Goal: Information Seeking & Learning: Learn about a topic

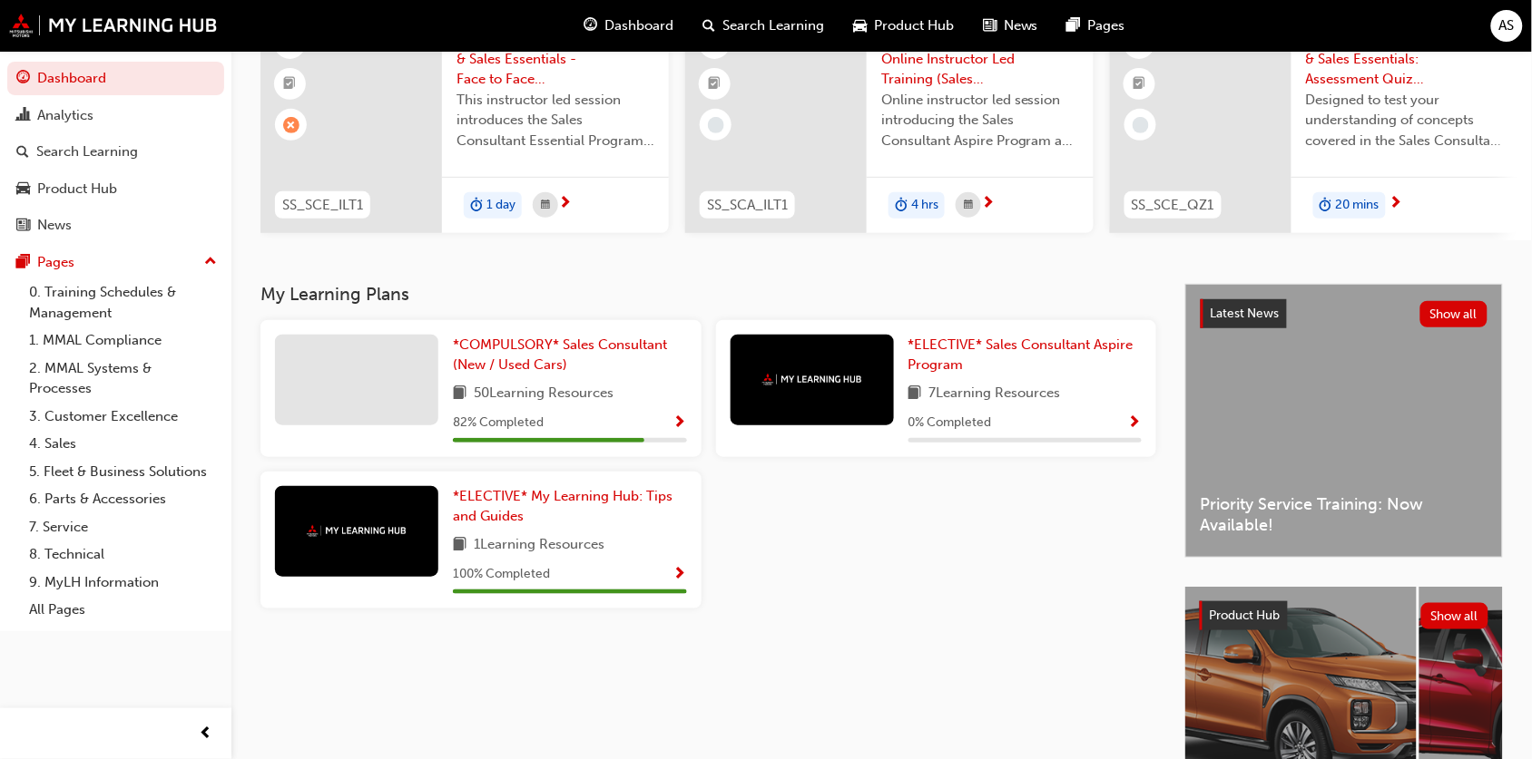
scroll to position [97, 0]
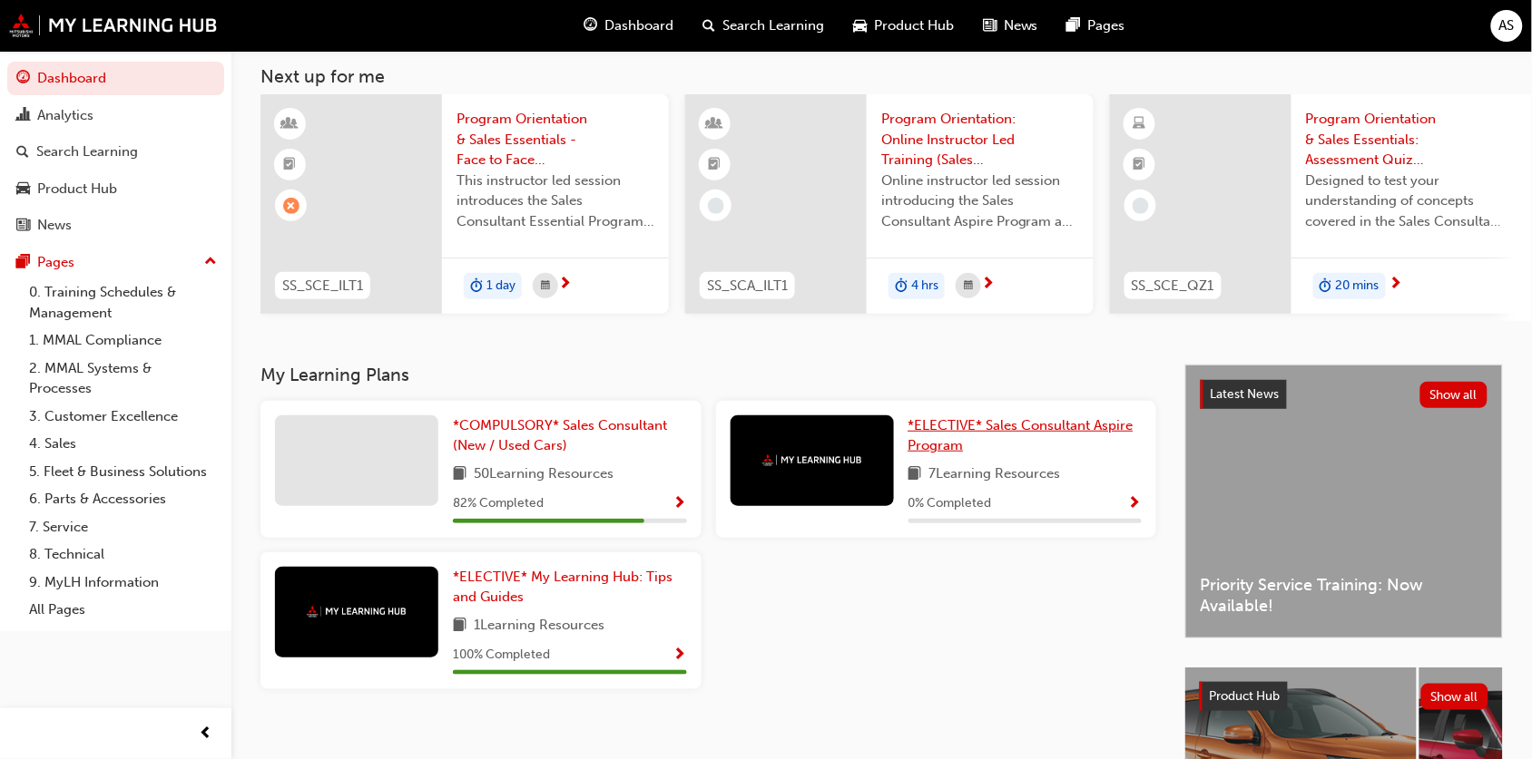
click at [987, 433] on span "*ELECTIVE* Sales Consultant Aspire Program" at bounding box center [1020, 435] width 225 height 37
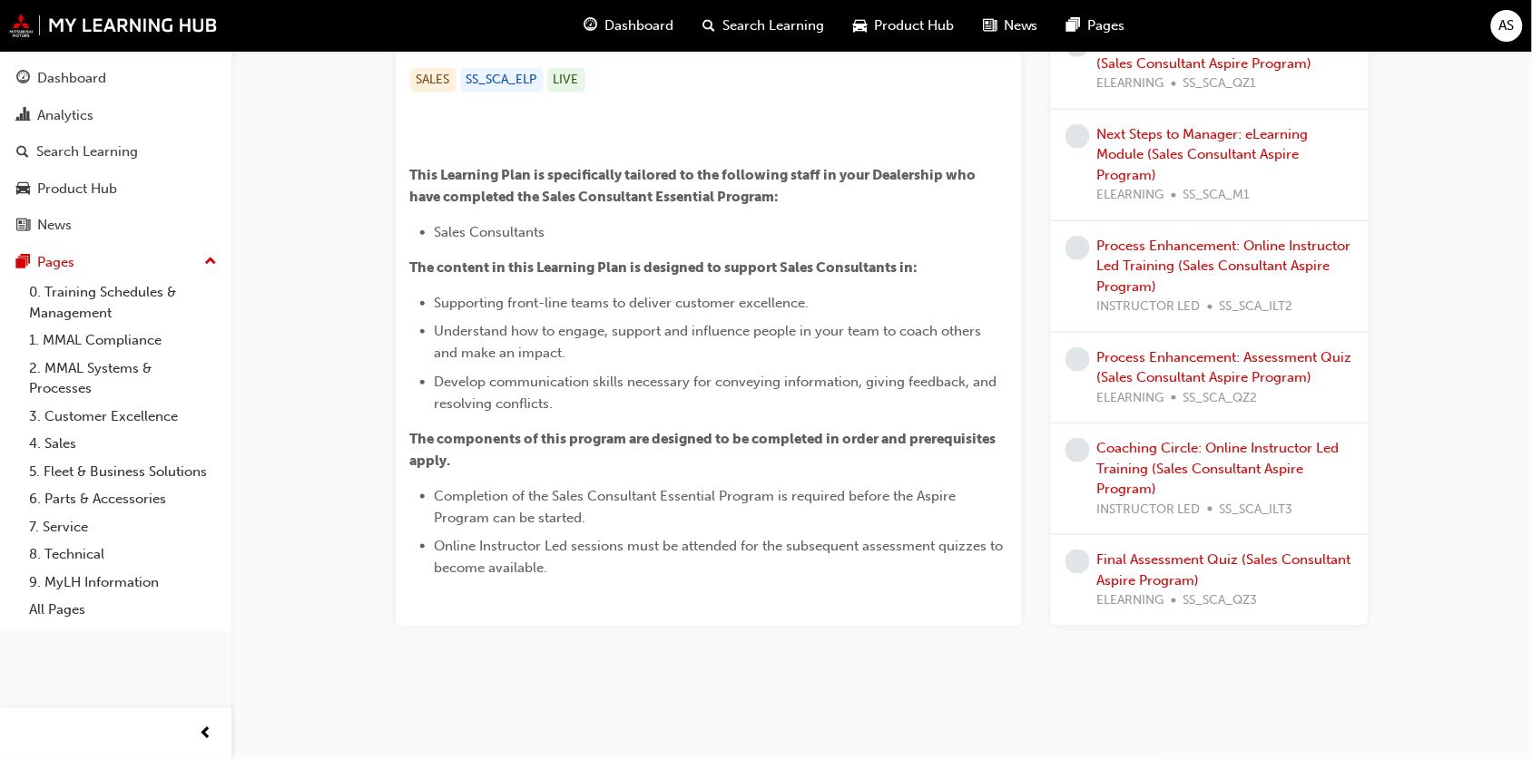
scroll to position [699, 0]
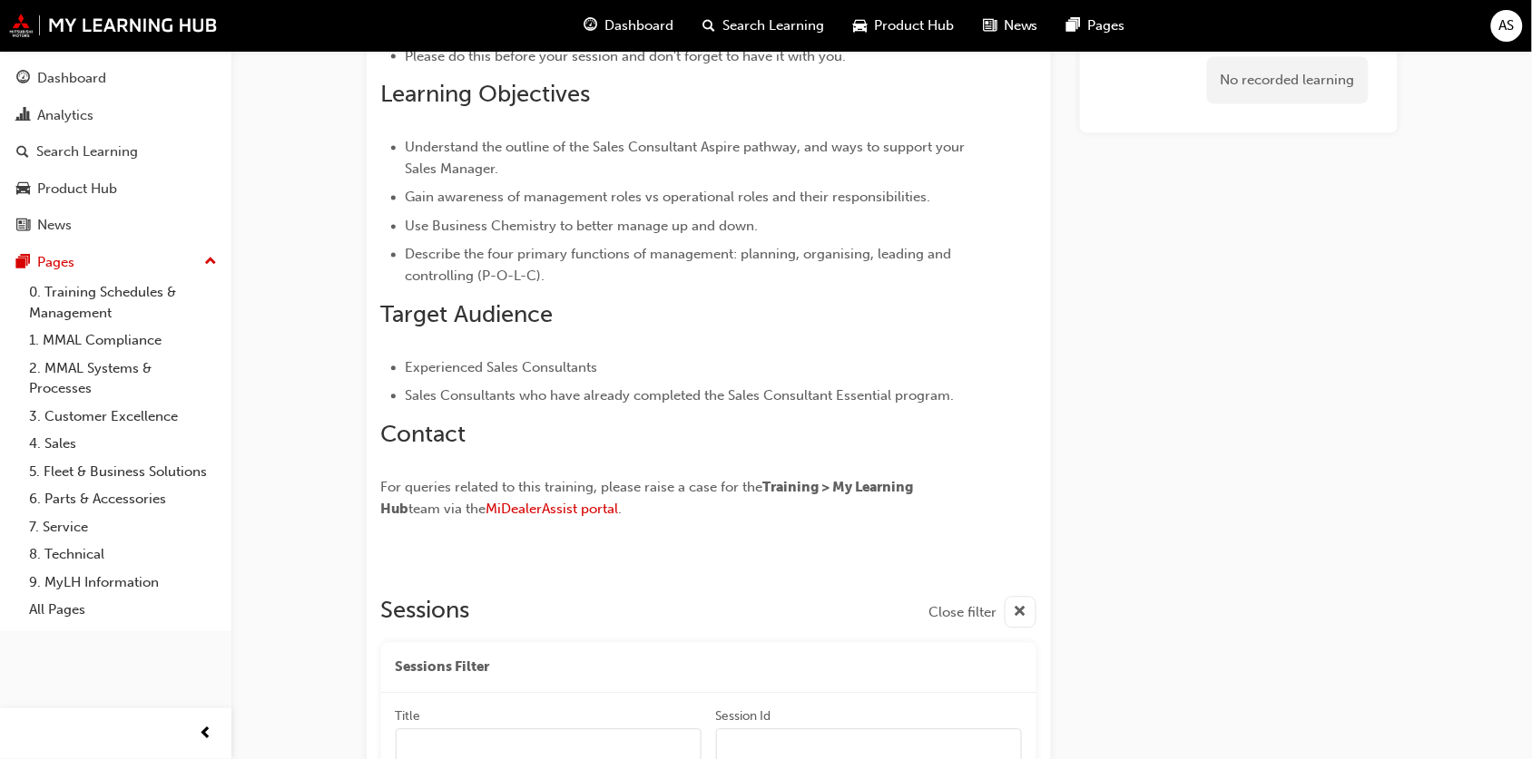
scroll to position [1000, 0]
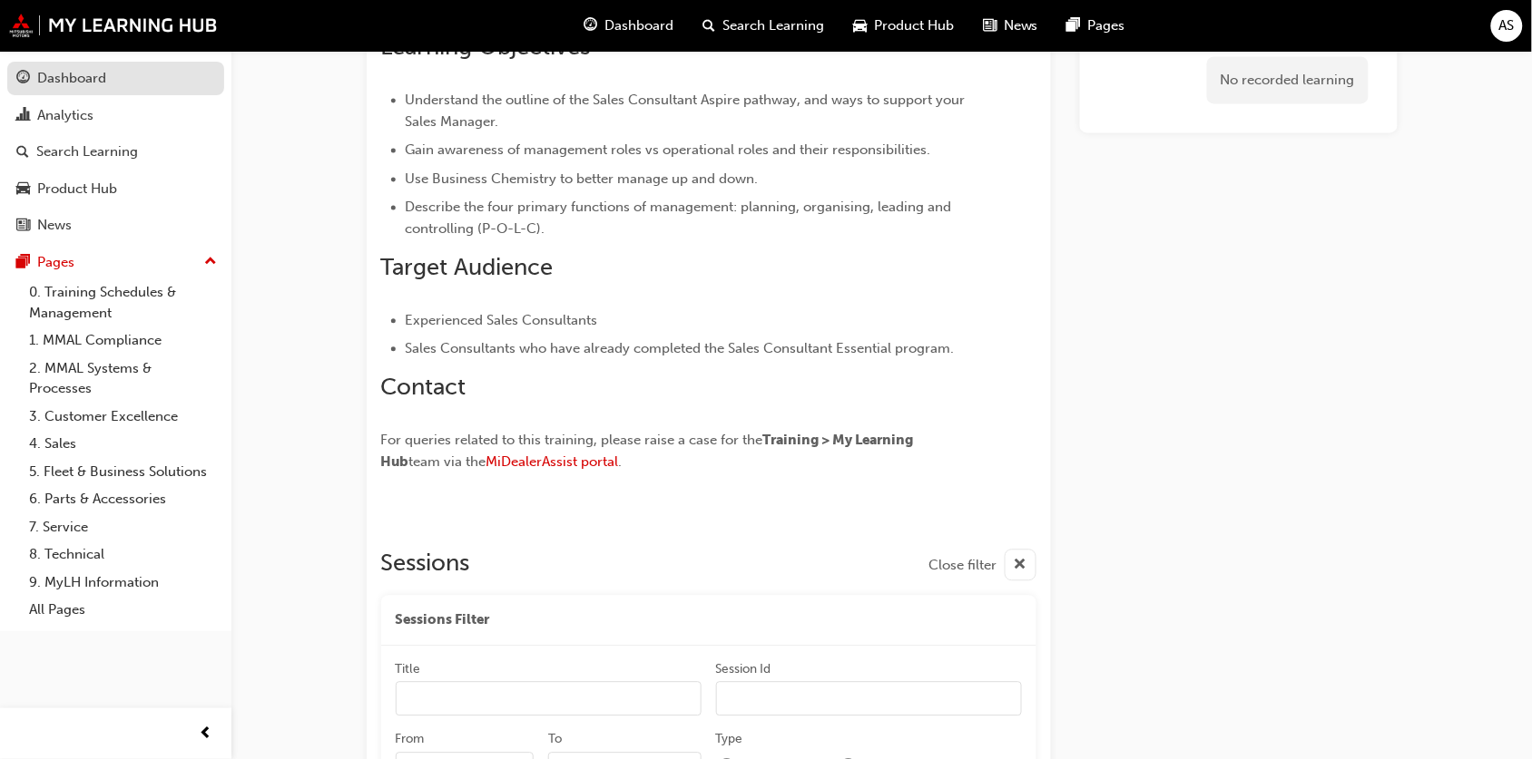
click at [91, 70] on div "Dashboard" at bounding box center [71, 78] width 69 height 21
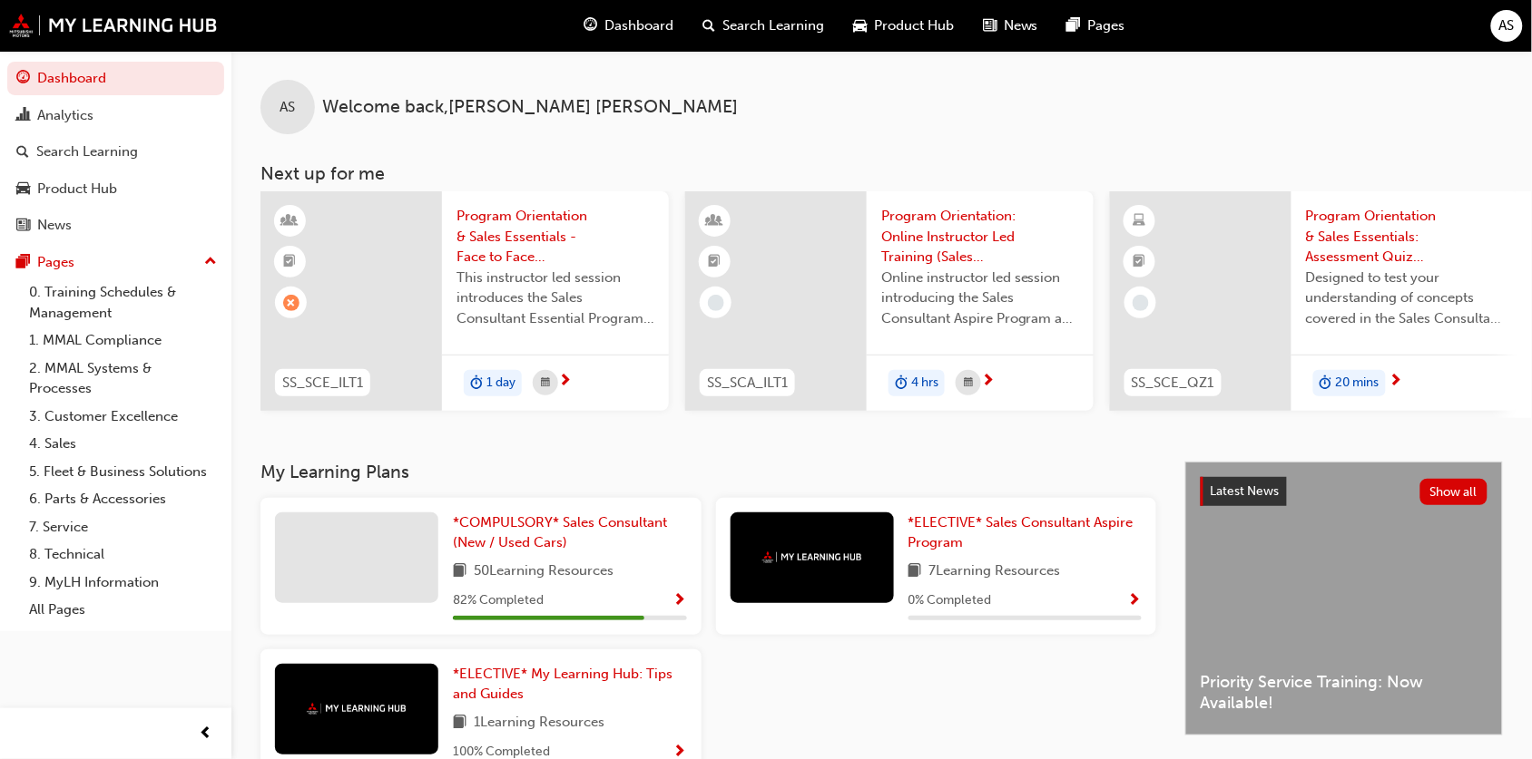
click at [790, 12] on div "Search Learning" at bounding box center [763, 25] width 151 height 37
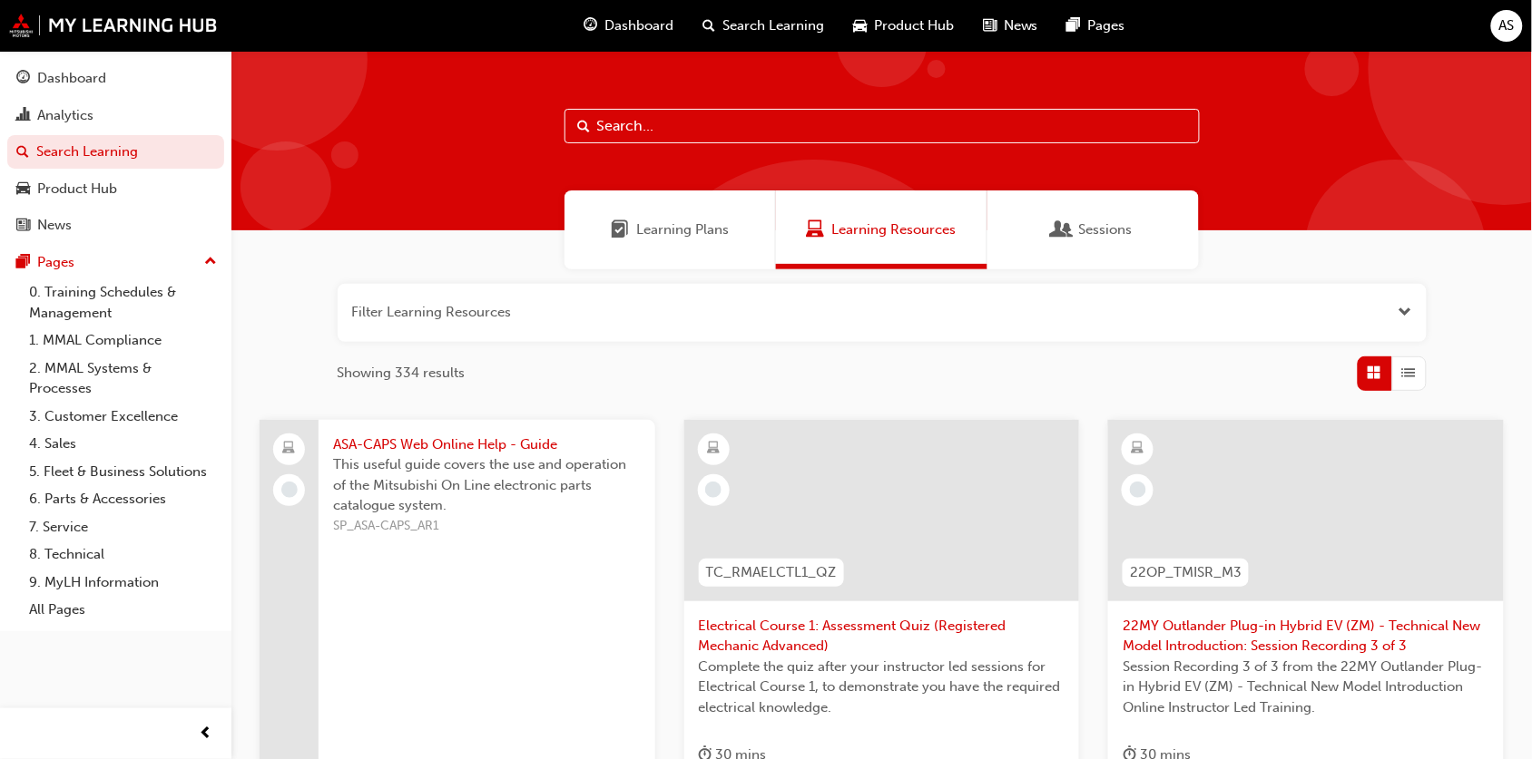
click at [664, 218] on div "Learning Plans" at bounding box center [669, 230] width 211 height 79
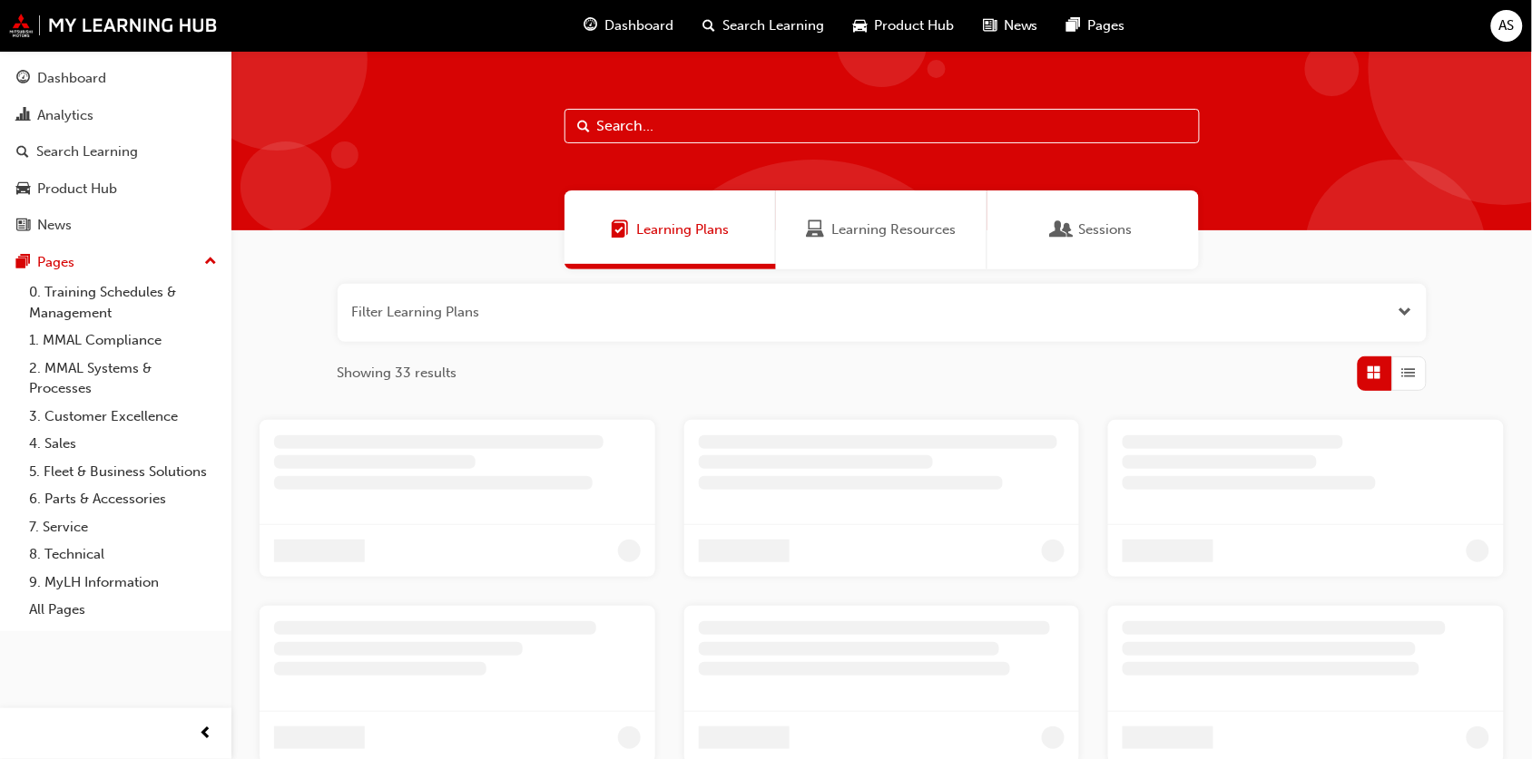
click at [881, 220] on span "Learning Resources" at bounding box center [894, 230] width 124 height 21
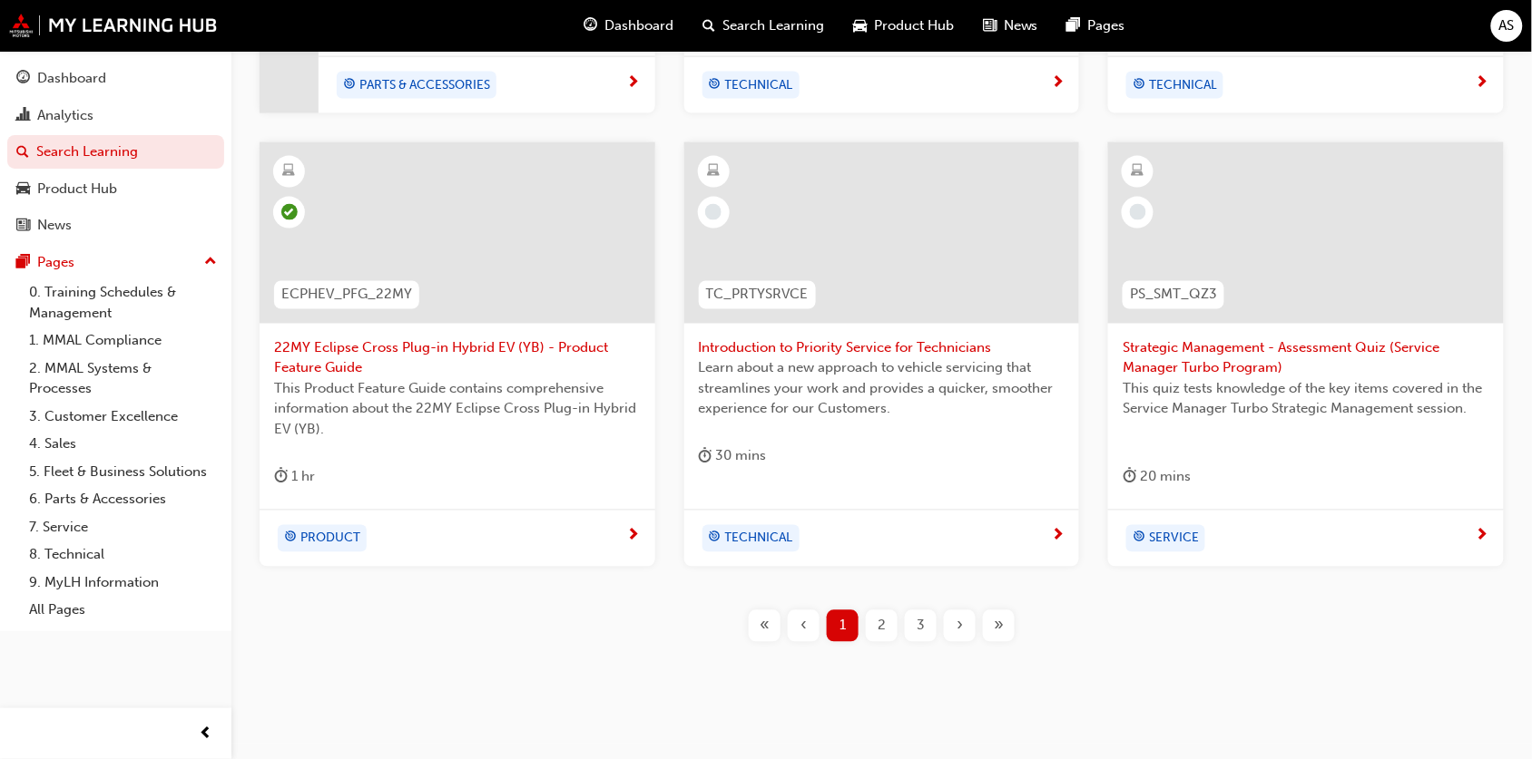
scroll to position [759, 0]
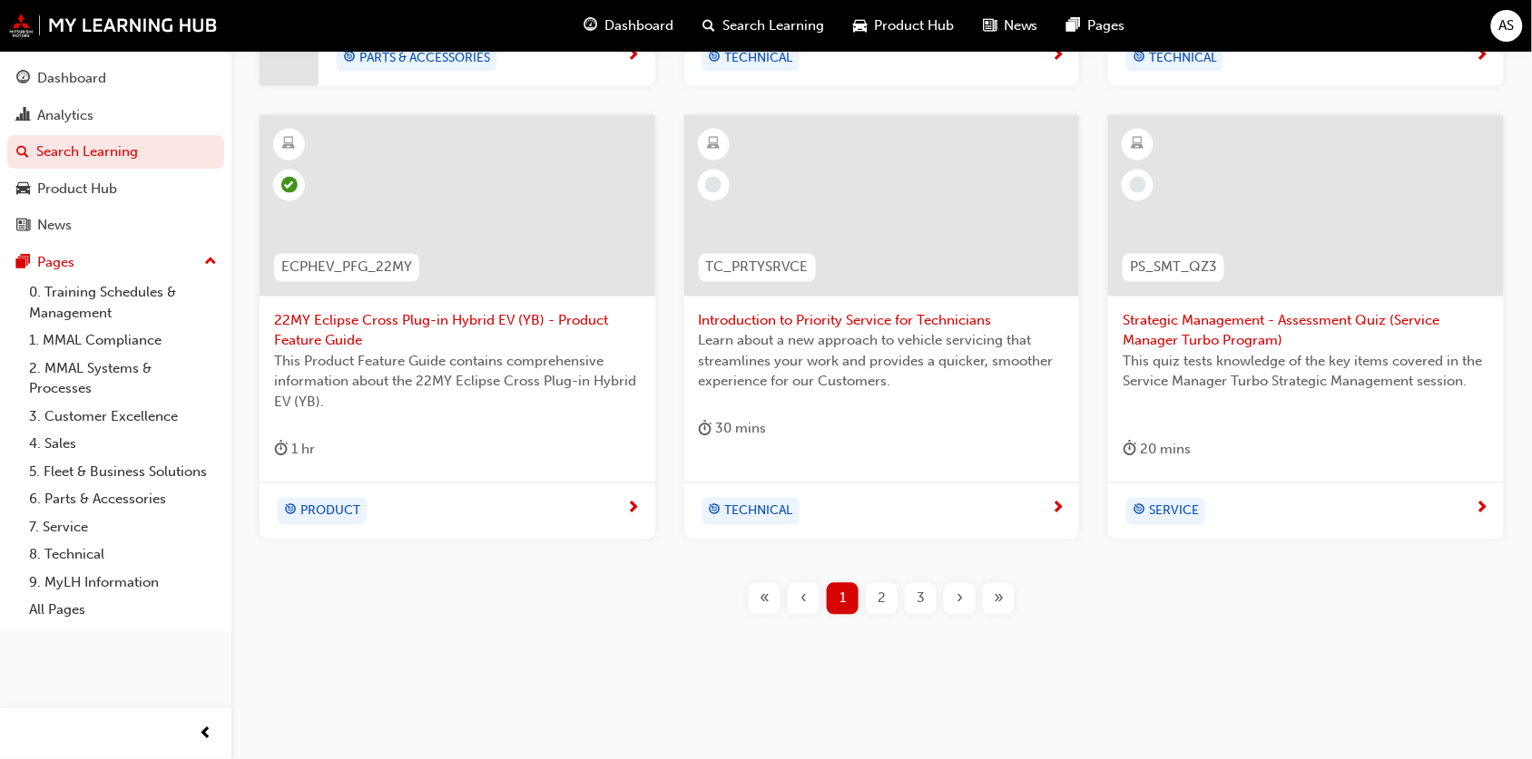
click at [876, 595] on div "2" at bounding box center [882, 599] width 32 height 32
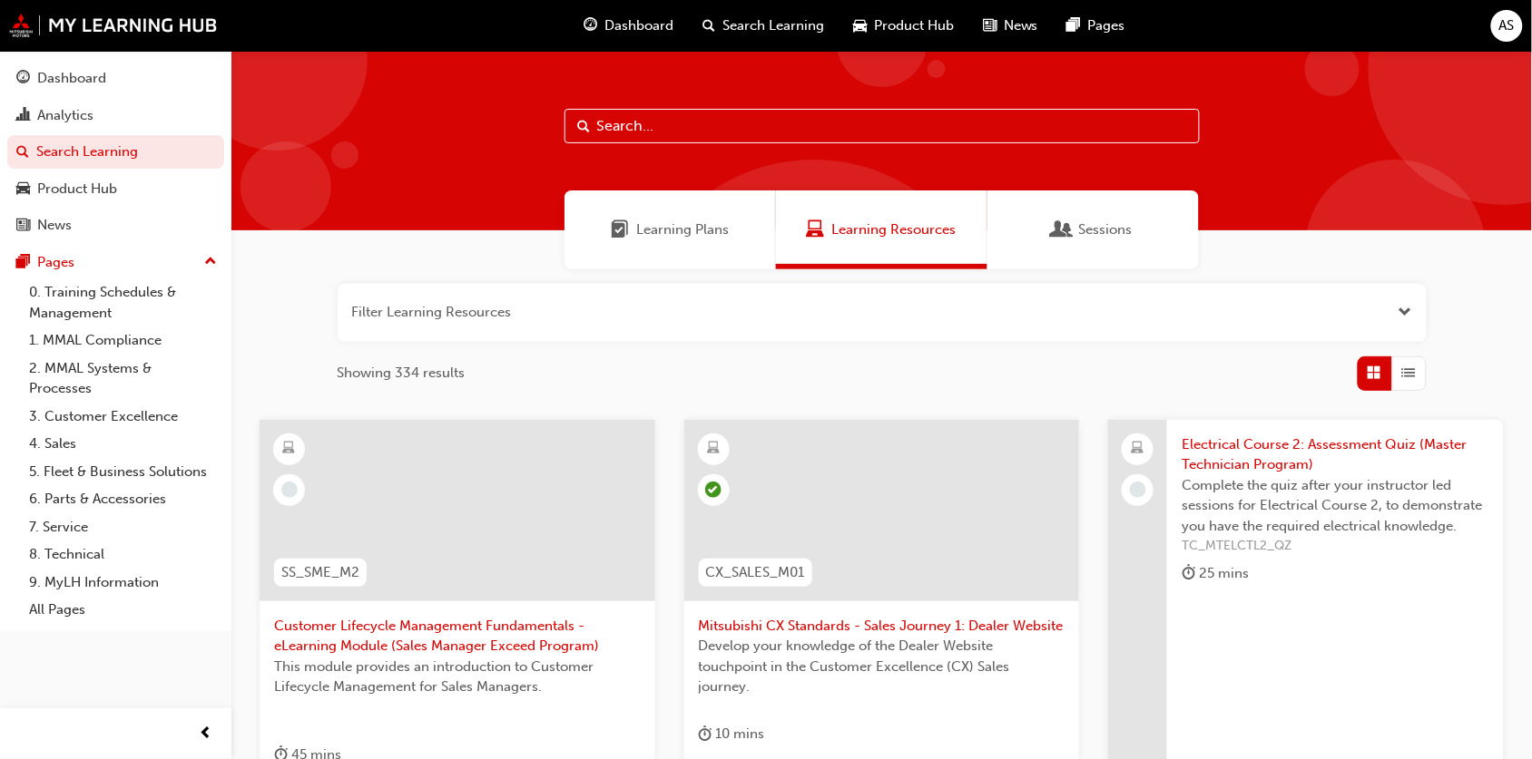
click at [1408, 318] on span "Open the filter" at bounding box center [1405, 312] width 14 height 21
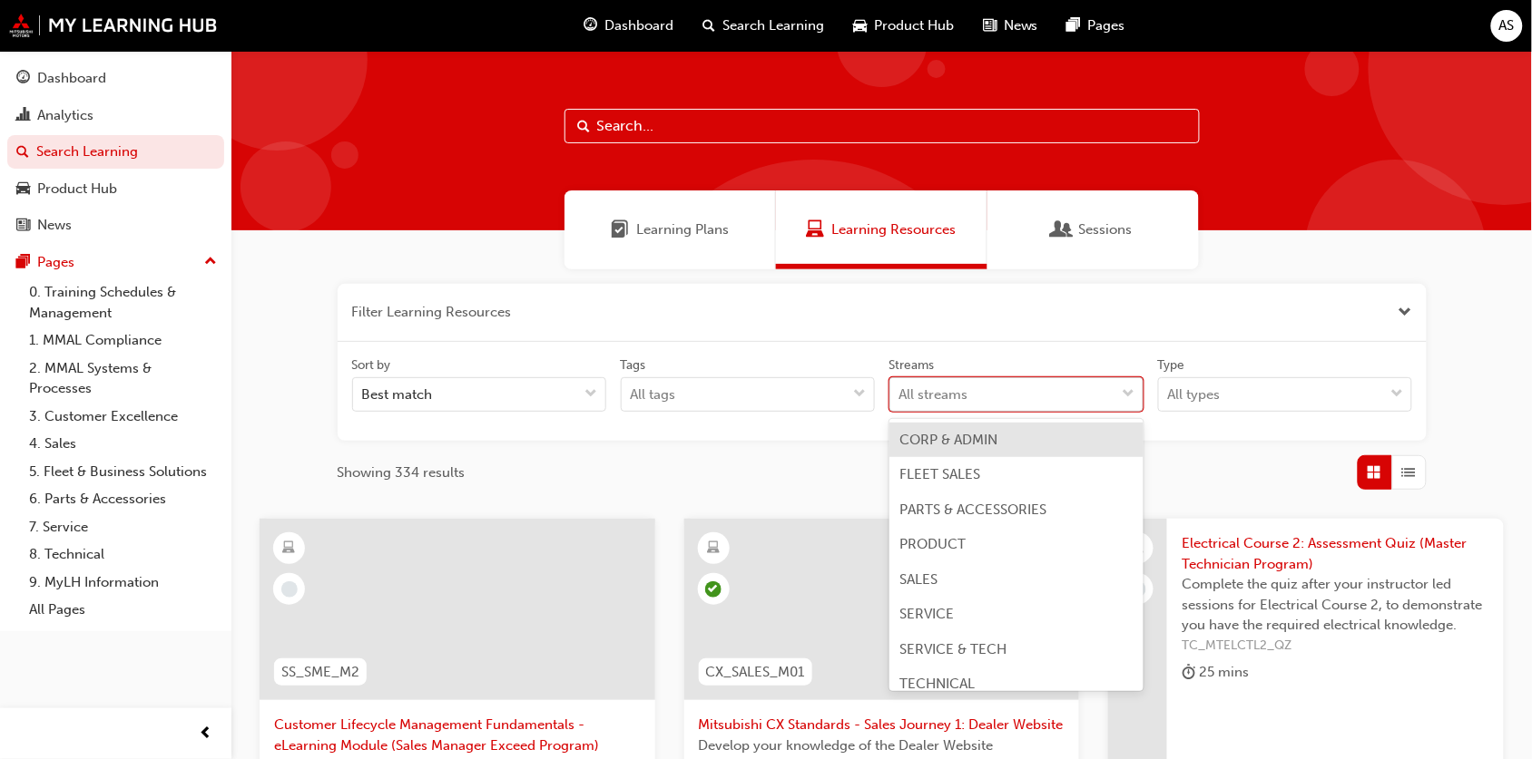
click at [984, 388] on div "All streams" at bounding box center [1002, 395] width 225 height 32
click at [901, 388] on input "Streams option CORP & ADMIN focused, 1 of 8. 8 results available. Use Up and Do…" at bounding box center [900, 394] width 2 height 15
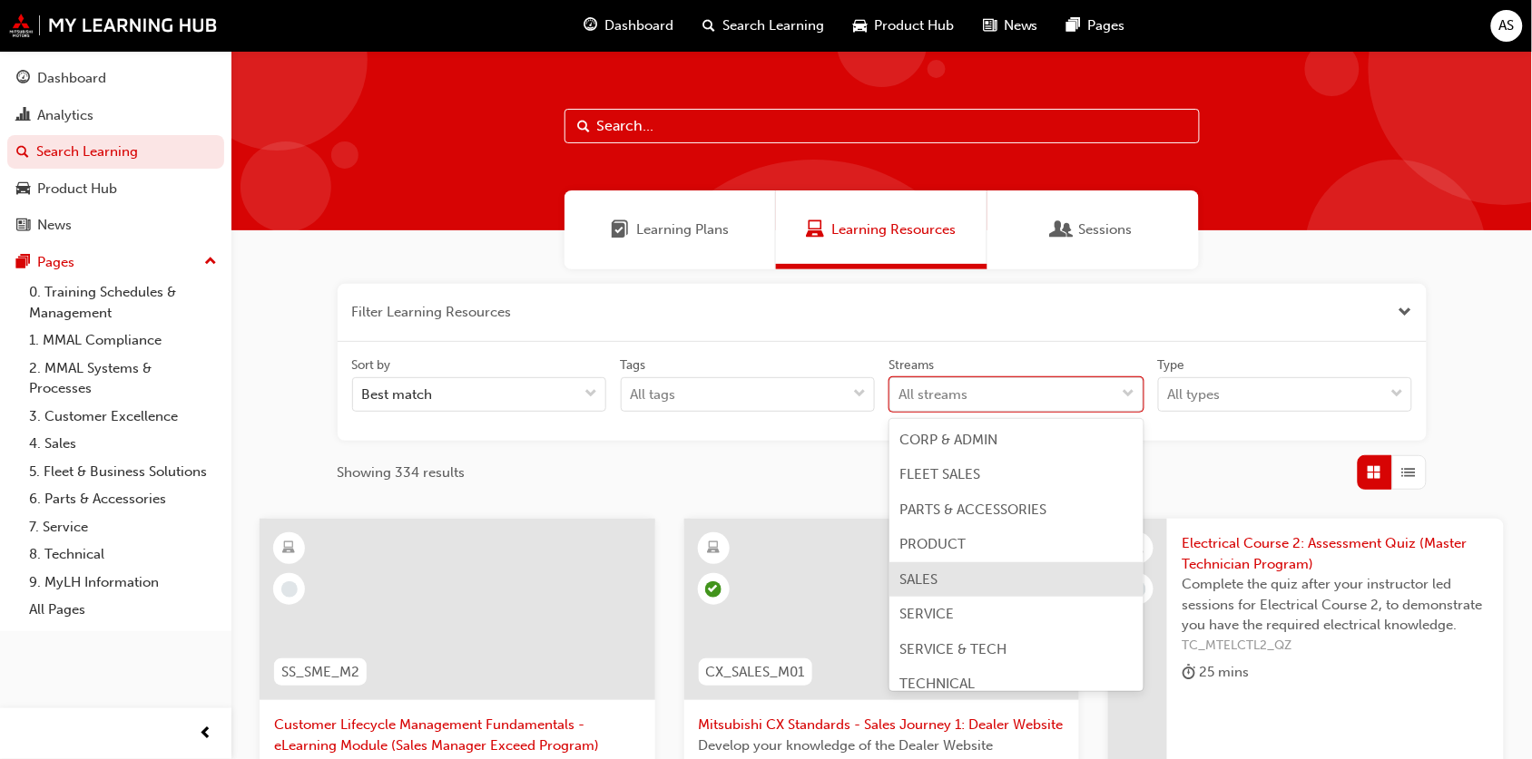
click at [999, 576] on div "SALES" at bounding box center [1016, 580] width 254 height 35
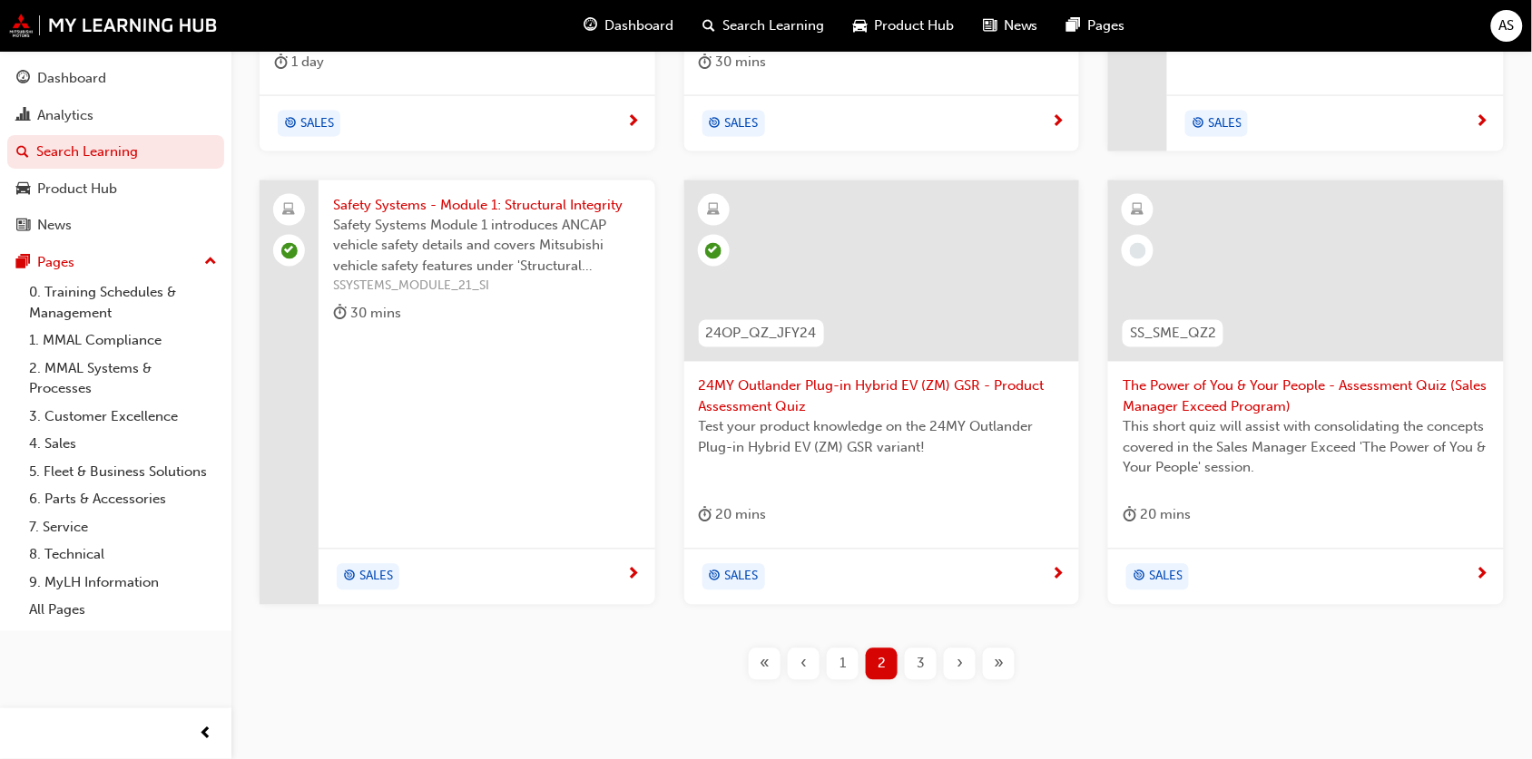
scroll to position [794, 0]
click at [921, 667] on span "3" at bounding box center [920, 662] width 8 height 21
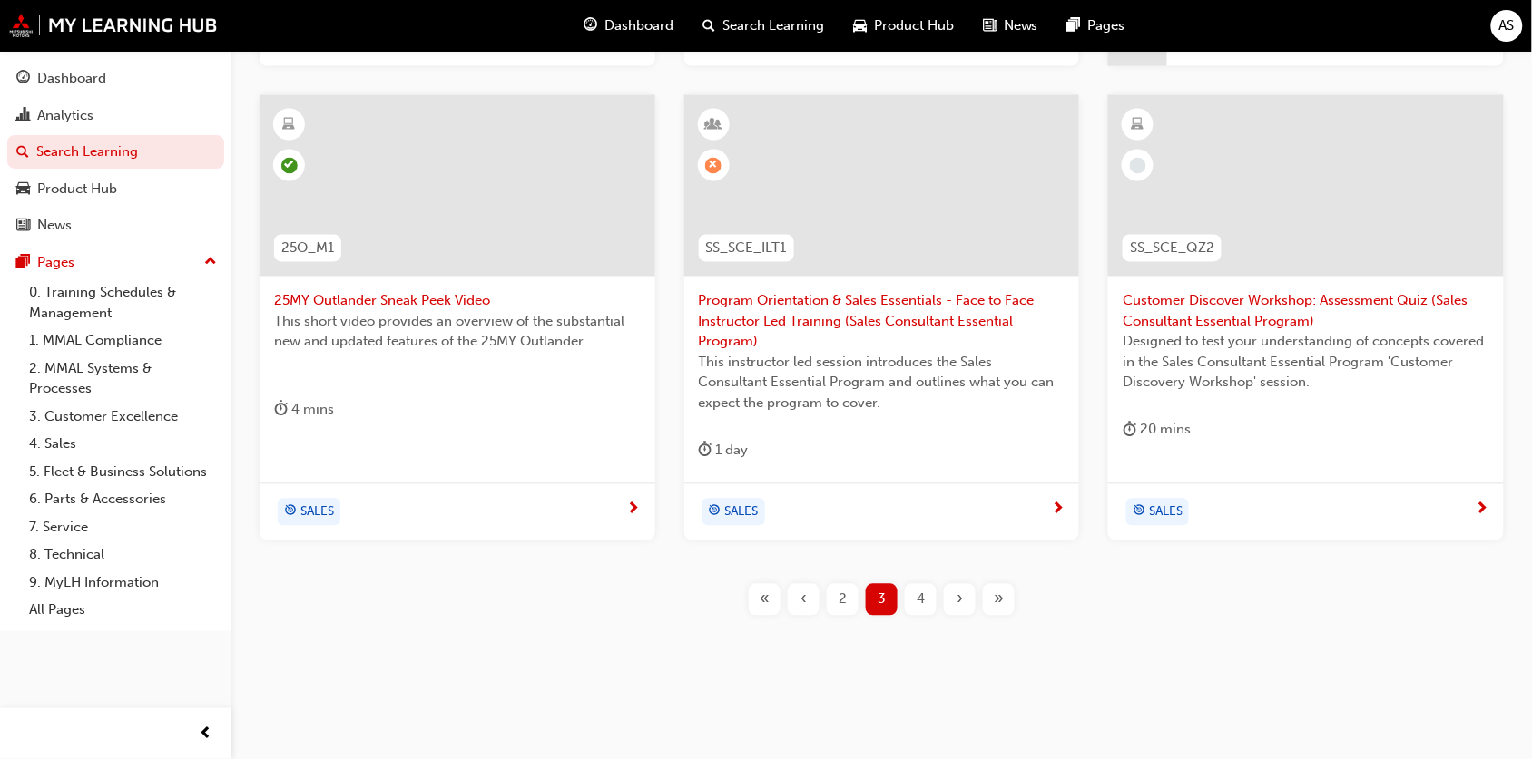
scroll to position [878, 0]
click at [930, 596] on div "4" at bounding box center [921, 599] width 32 height 32
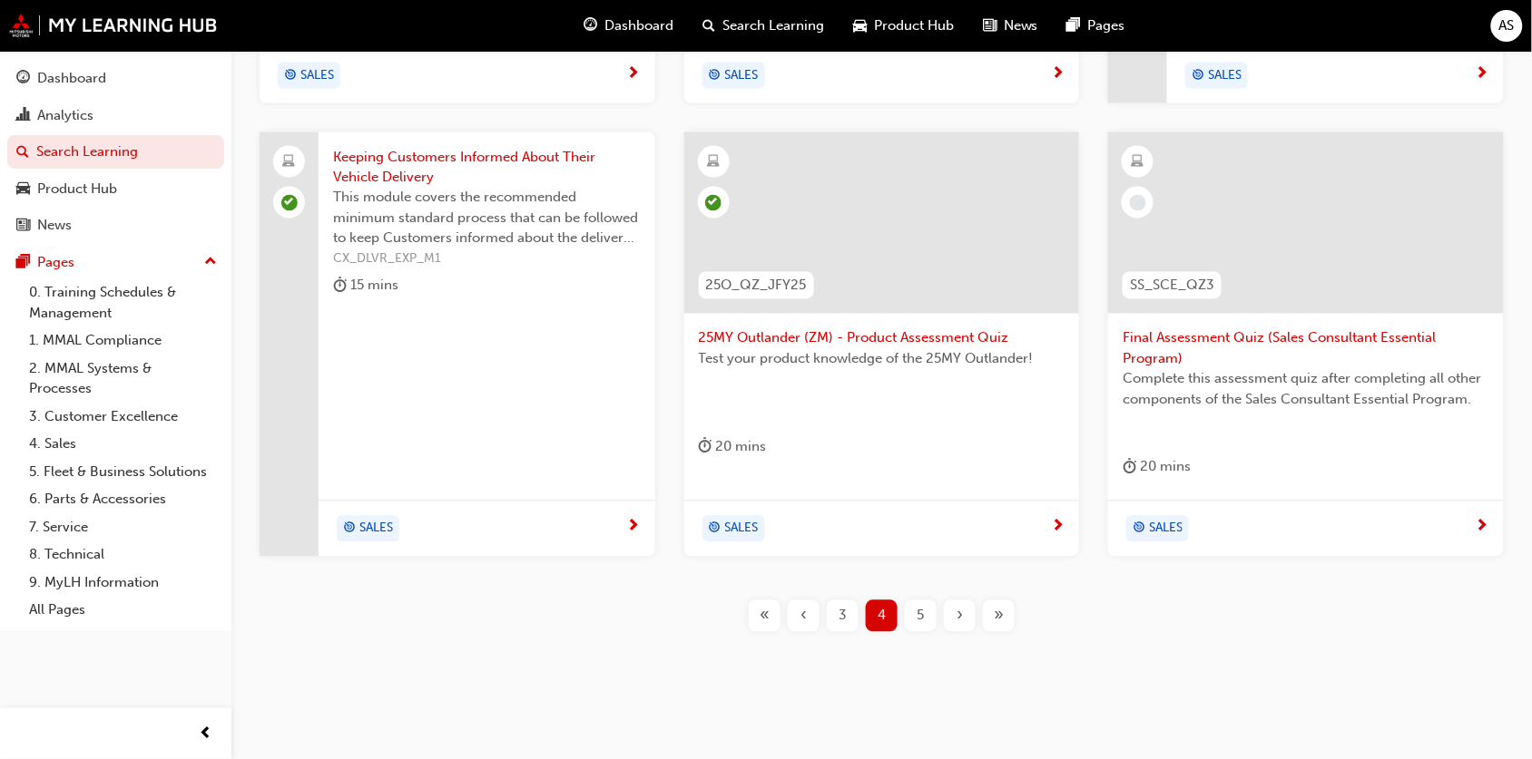
scroll to position [858, 0]
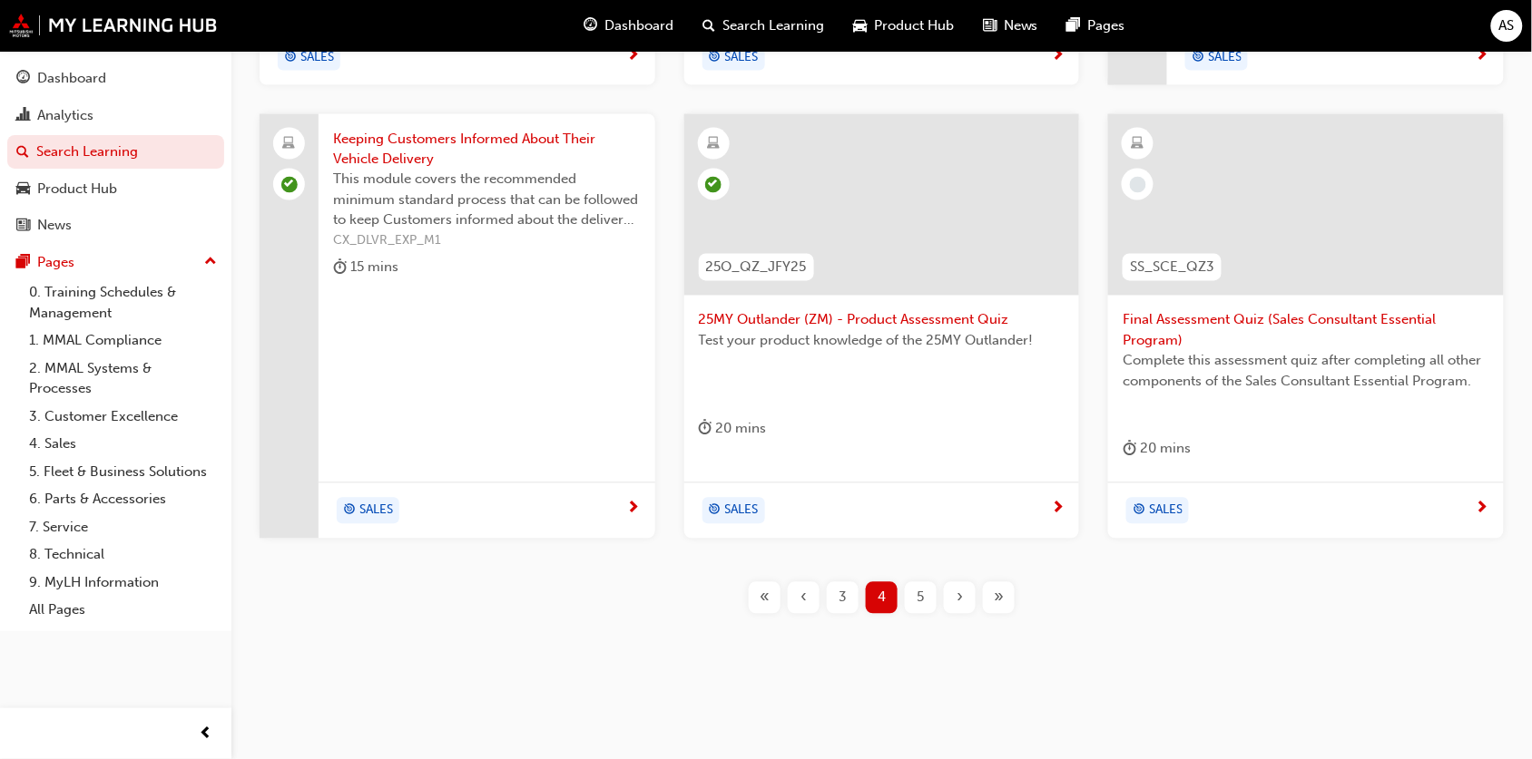
click at [1288, 322] on span "Final Assessment Quiz (Sales Consultant Essential Program)" at bounding box center [1305, 330] width 367 height 41
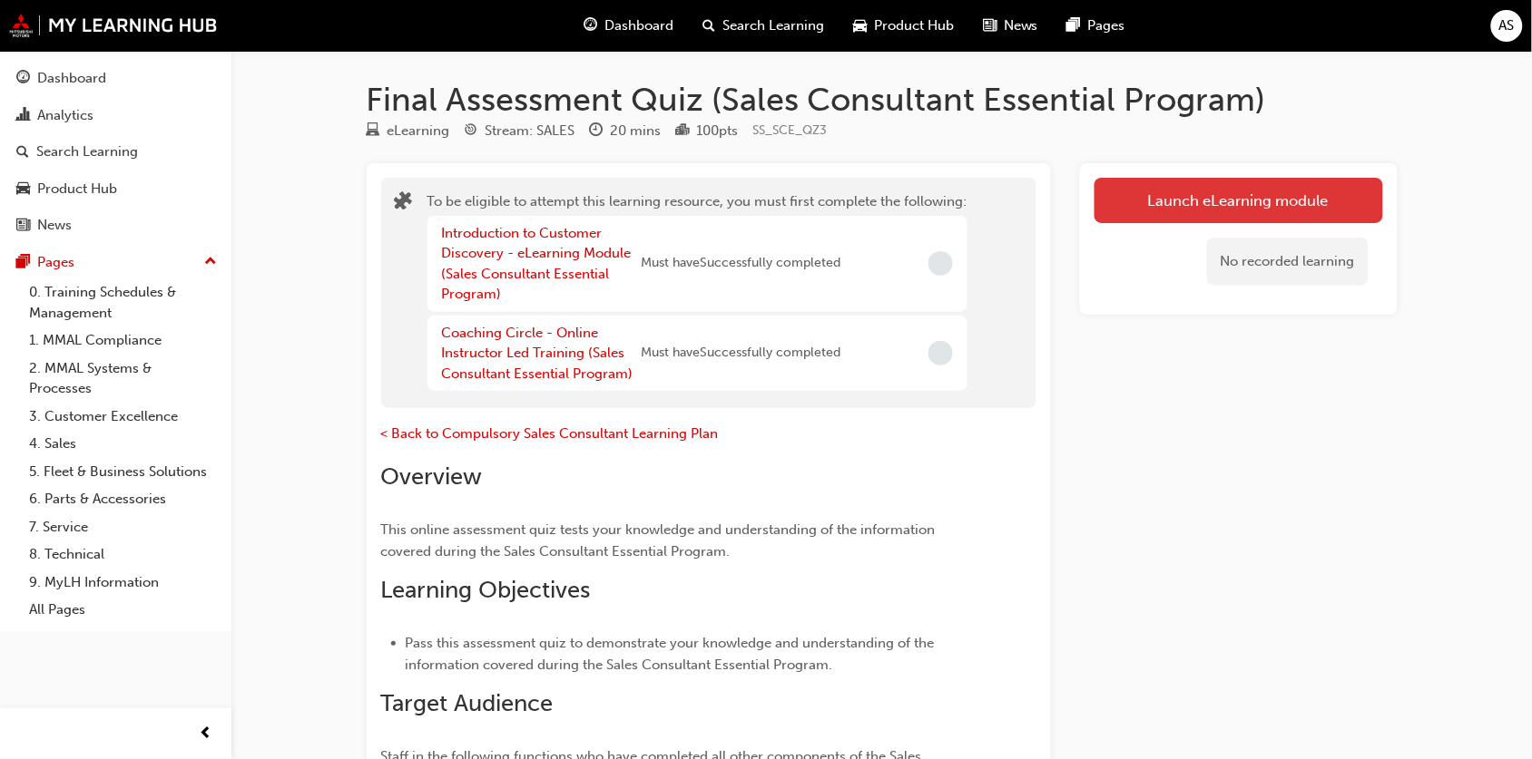
click at [1131, 215] on button "Launch eLearning module" at bounding box center [1238, 200] width 289 height 45
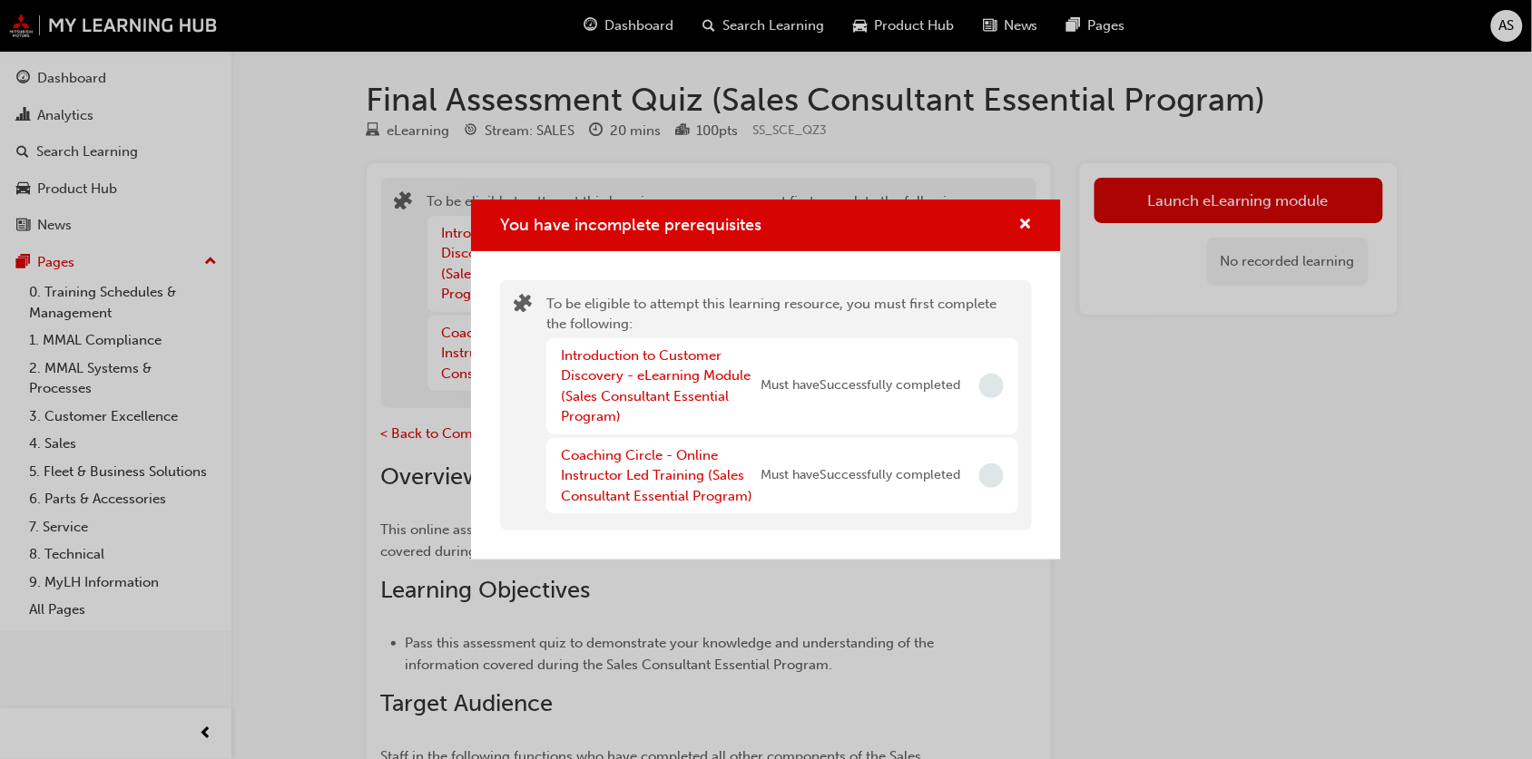
click at [638, 406] on div "Introduction to Customer Discovery - eLearning Module (Sales Consultant Essenti…" at bounding box center [661, 387] width 200 height 82
click at [632, 392] on link "Introduction to Customer Discovery - eLearning Module (Sales Consultant Essenti…" at bounding box center [656, 387] width 190 height 78
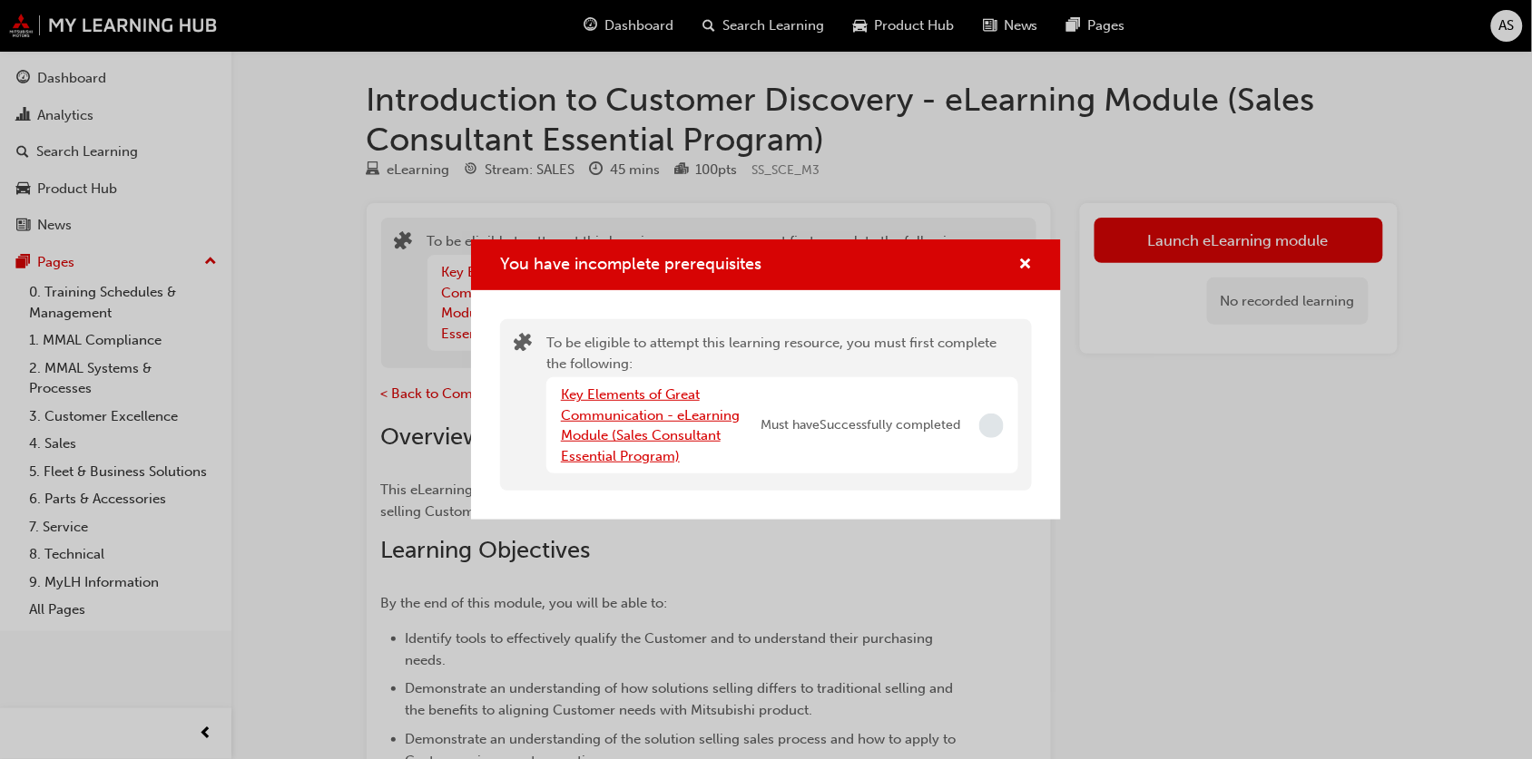
click at [687, 420] on link "Key Elements of Great Communication - eLearning Module (Sales Consultant Essent…" at bounding box center [650, 426] width 179 height 78
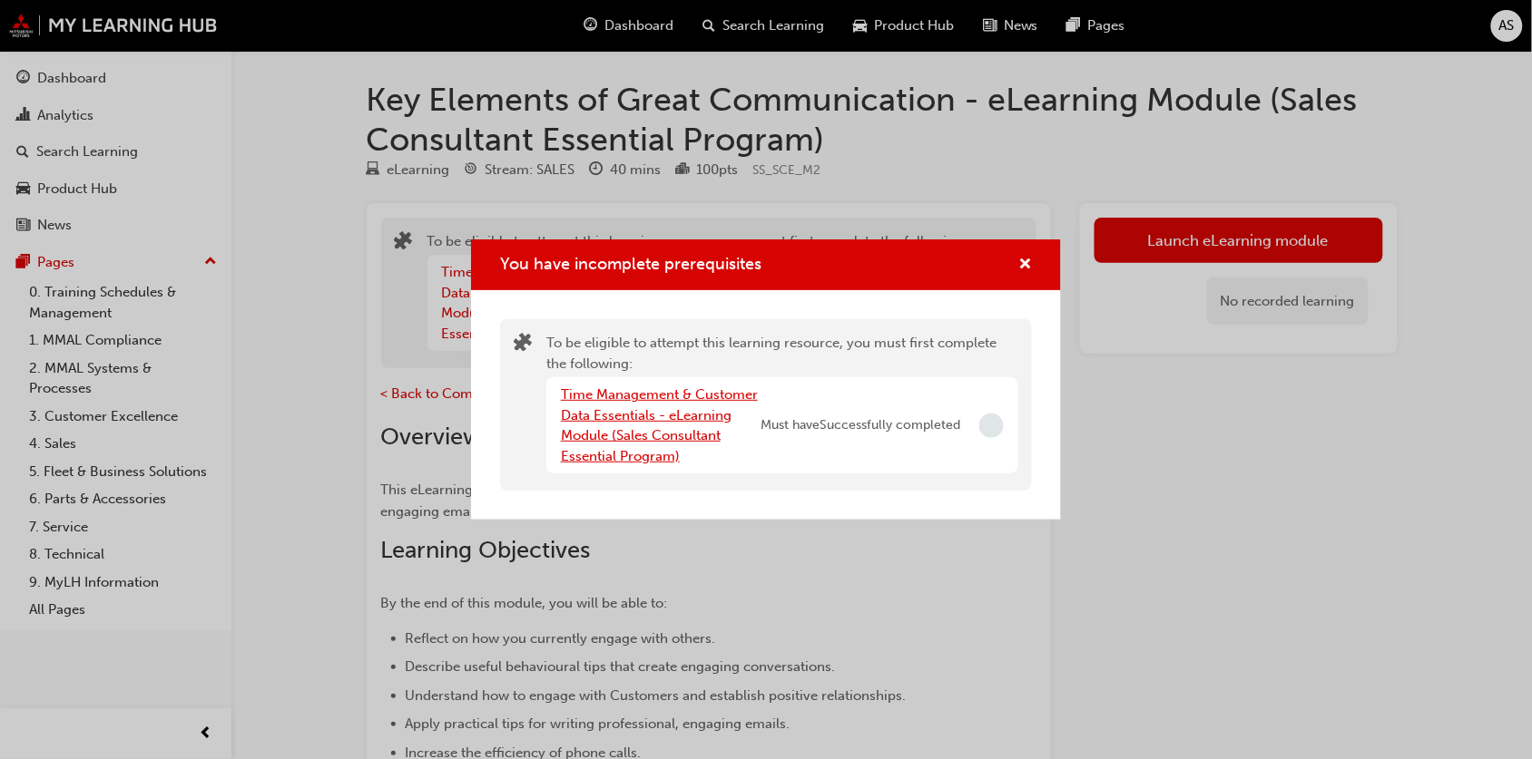
click at [687, 420] on link "Time Management & Customer Data Essentials - eLearning Module (Sales Consultant…" at bounding box center [659, 426] width 197 height 78
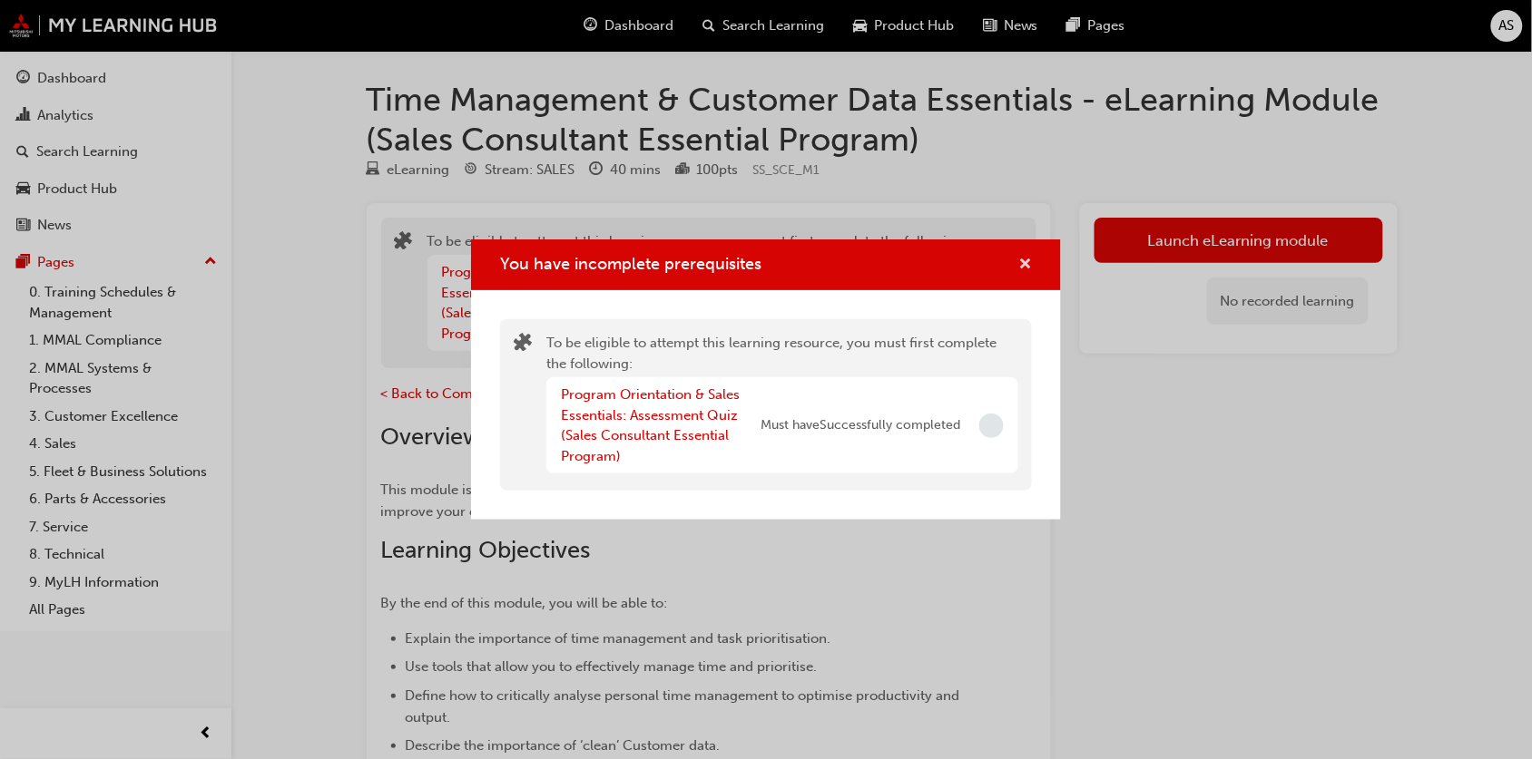
click at [1027, 265] on span "cross-icon" at bounding box center [1025, 266] width 14 height 16
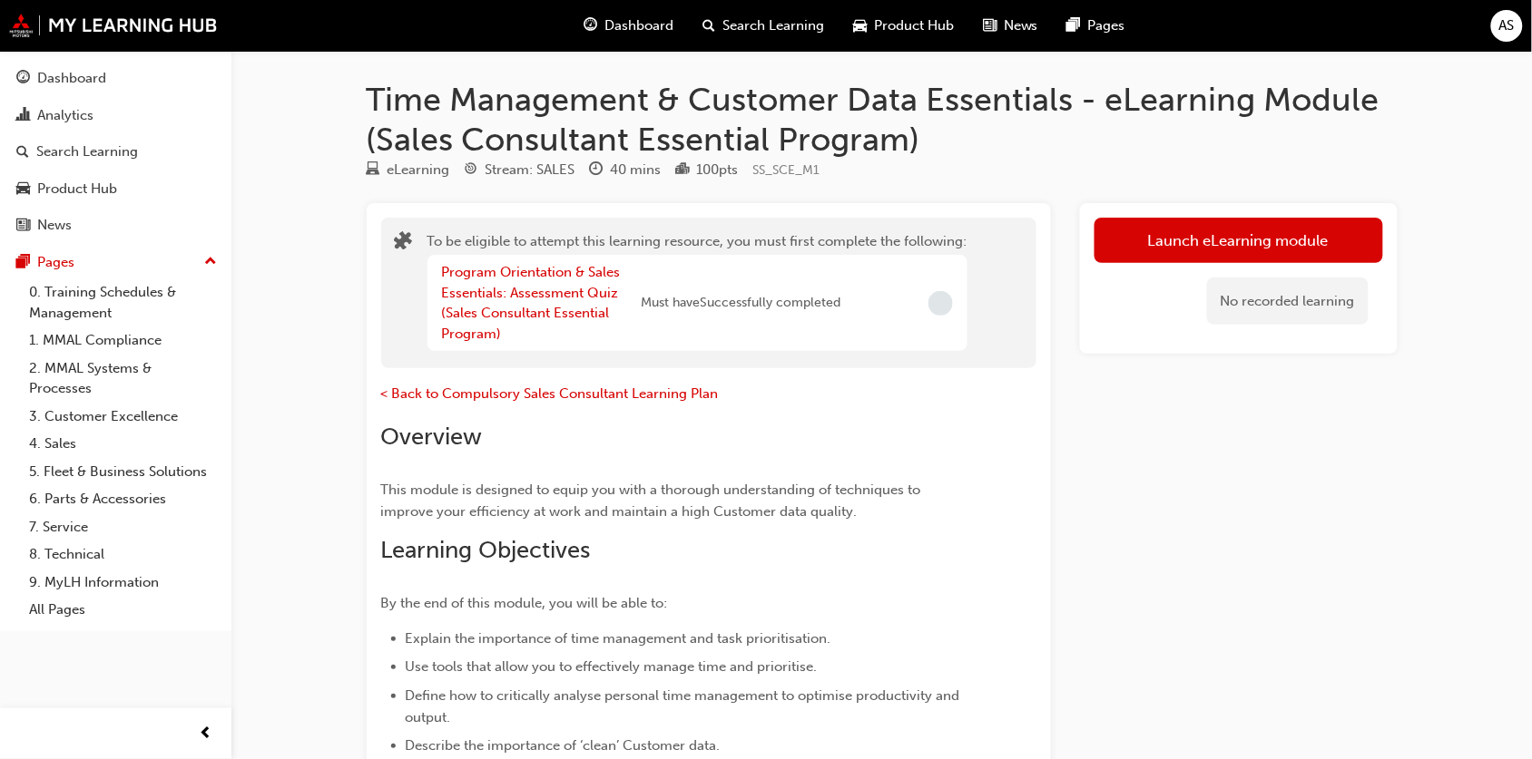
click at [481, 401] on p "< Back to Compulsory Sales Consultant Learning Plan" at bounding box center [676, 396] width 590 height 26
click at [481, 399] on span "< Back to Compulsory Sales Consultant Learning Plan" at bounding box center [550, 394] width 338 height 16
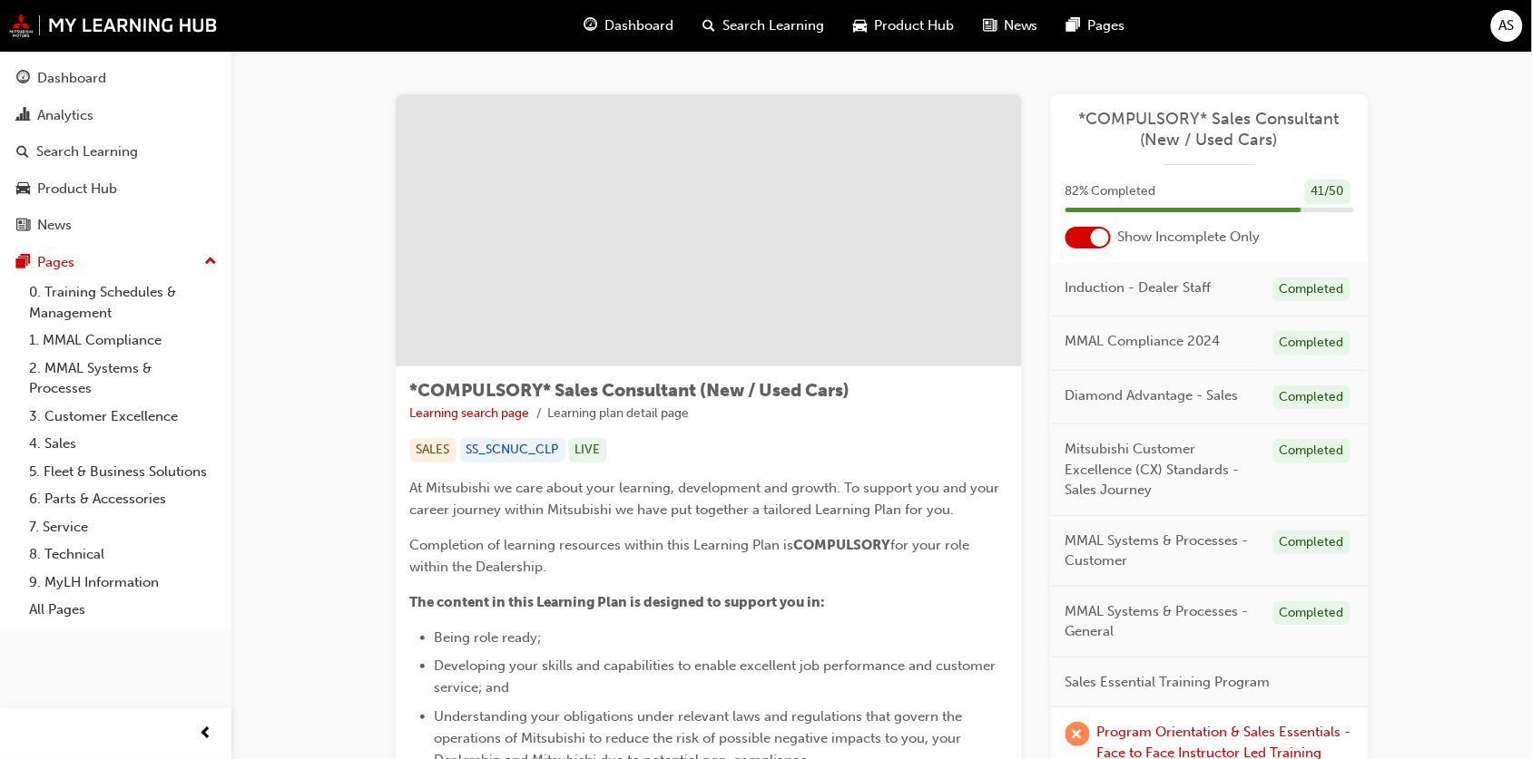
click at [641, 30] on span "Dashboard" at bounding box center [638, 25] width 69 height 21
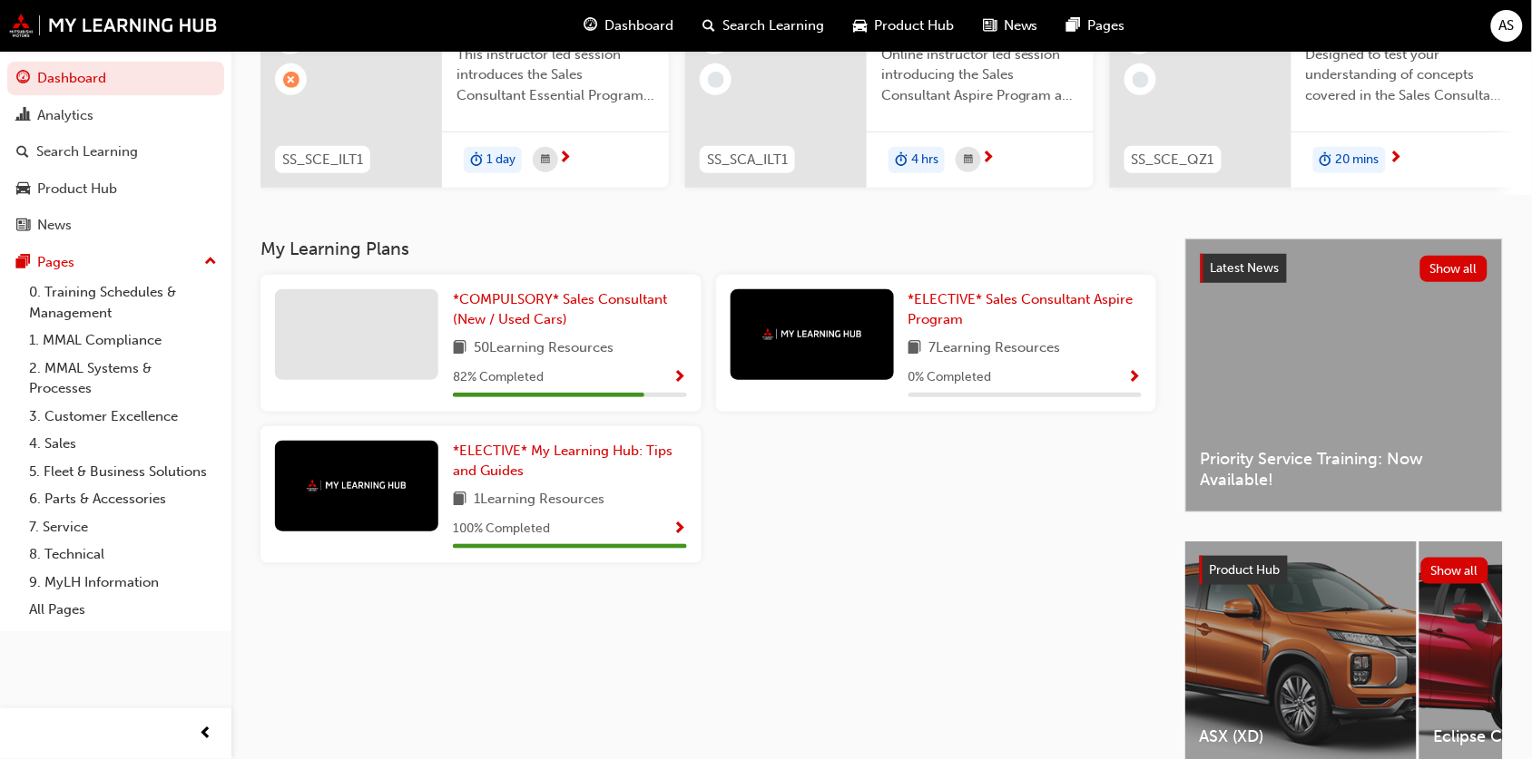
scroll to position [227, 0]
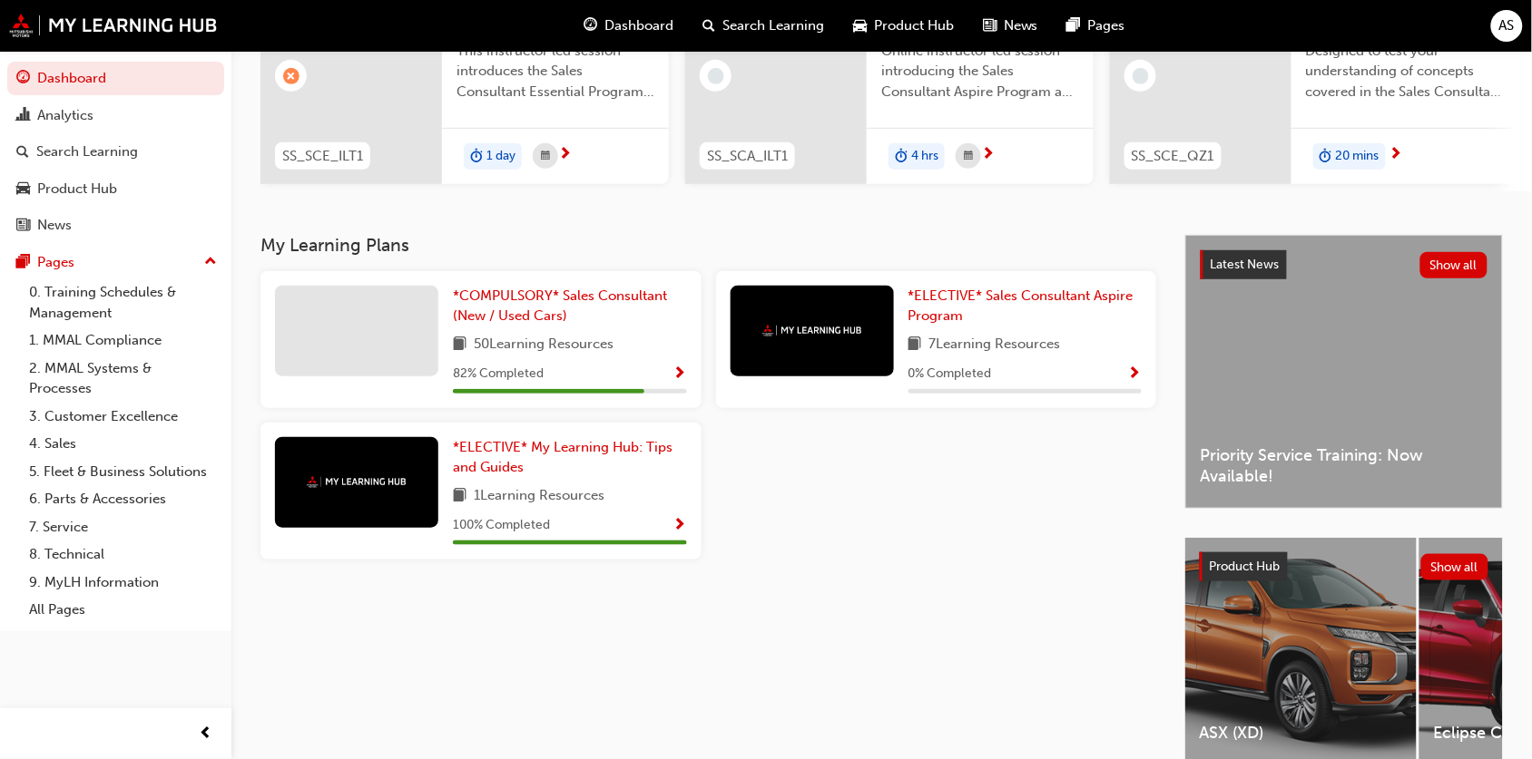
click at [1137, 381] on span "Show Progress" at bounding box center [1135, 375] width 14 height 16
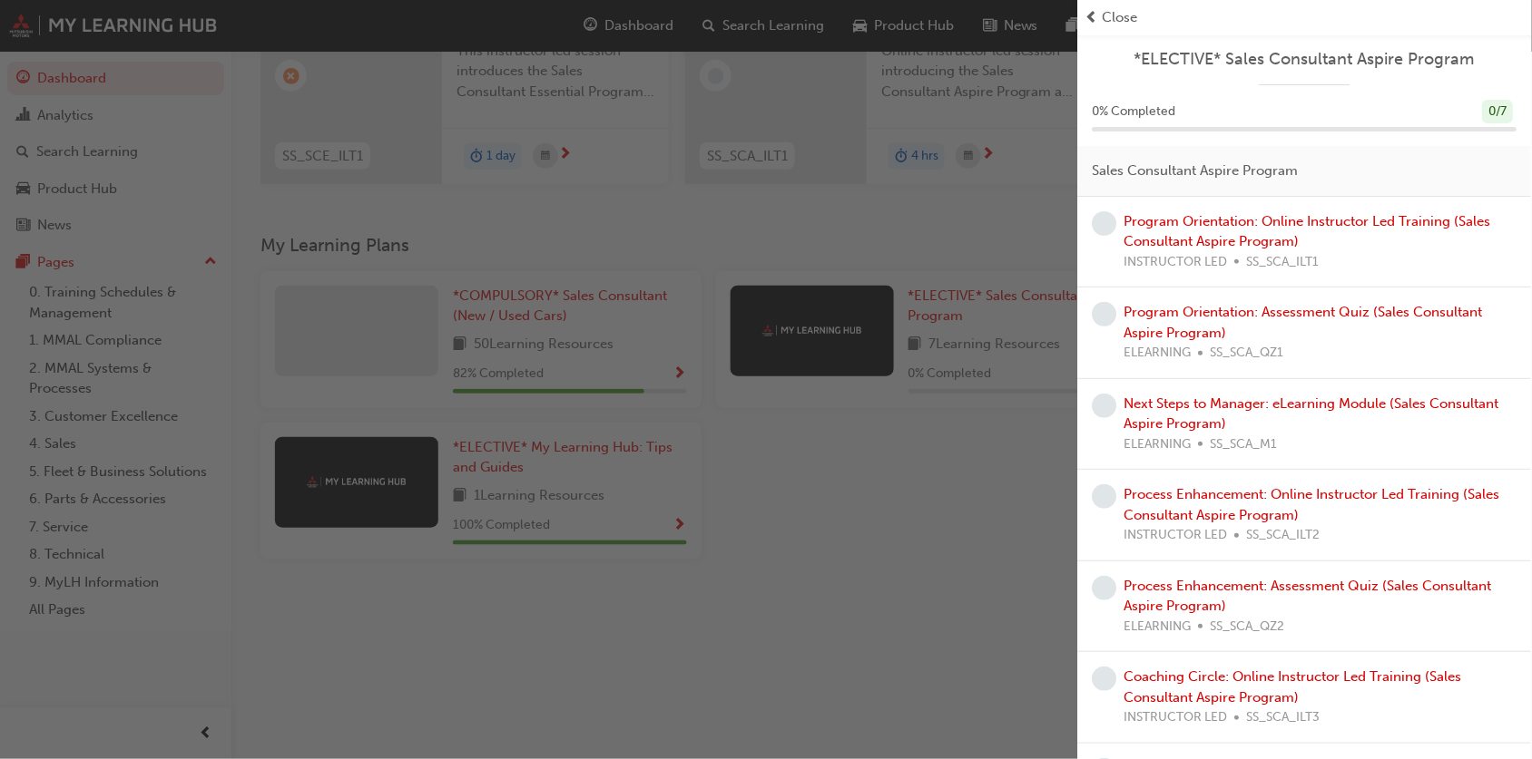
click at [1234, 231] on div "Program Orientation: Online Instructor Led Training (Sales Consultant Aspire Pr…" at bounding box center [1320, 242] width 393 height 62
click at [1229, 318] on link "Program Orientation: Assessment Quiz (Sales Consultant Aspire Program)" at bounding box center [1303, 322] width 358 height 37
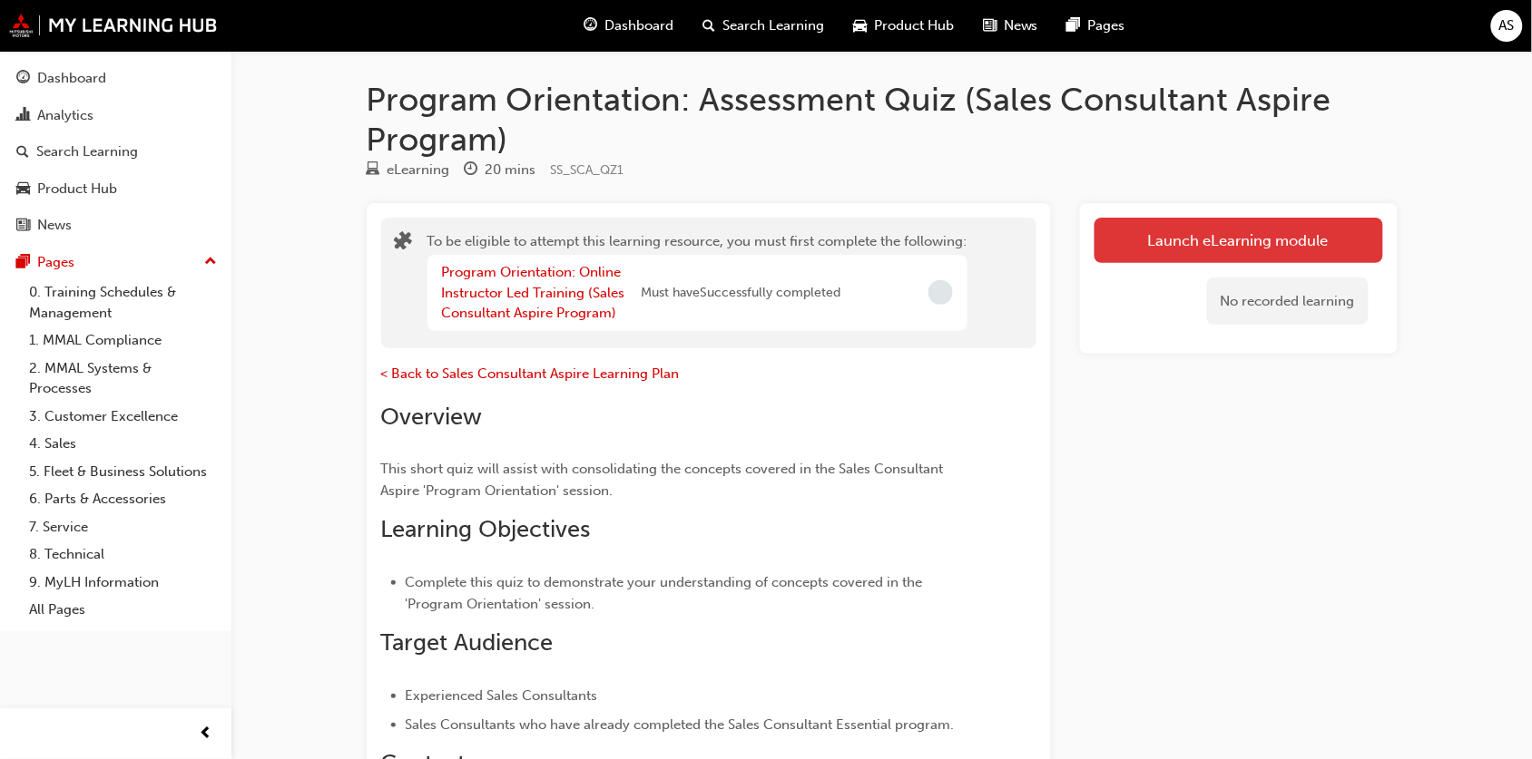
click at [1239, 233] on button "Launch eLearning module" at bounding box center [1238, 240] width 289 height 45
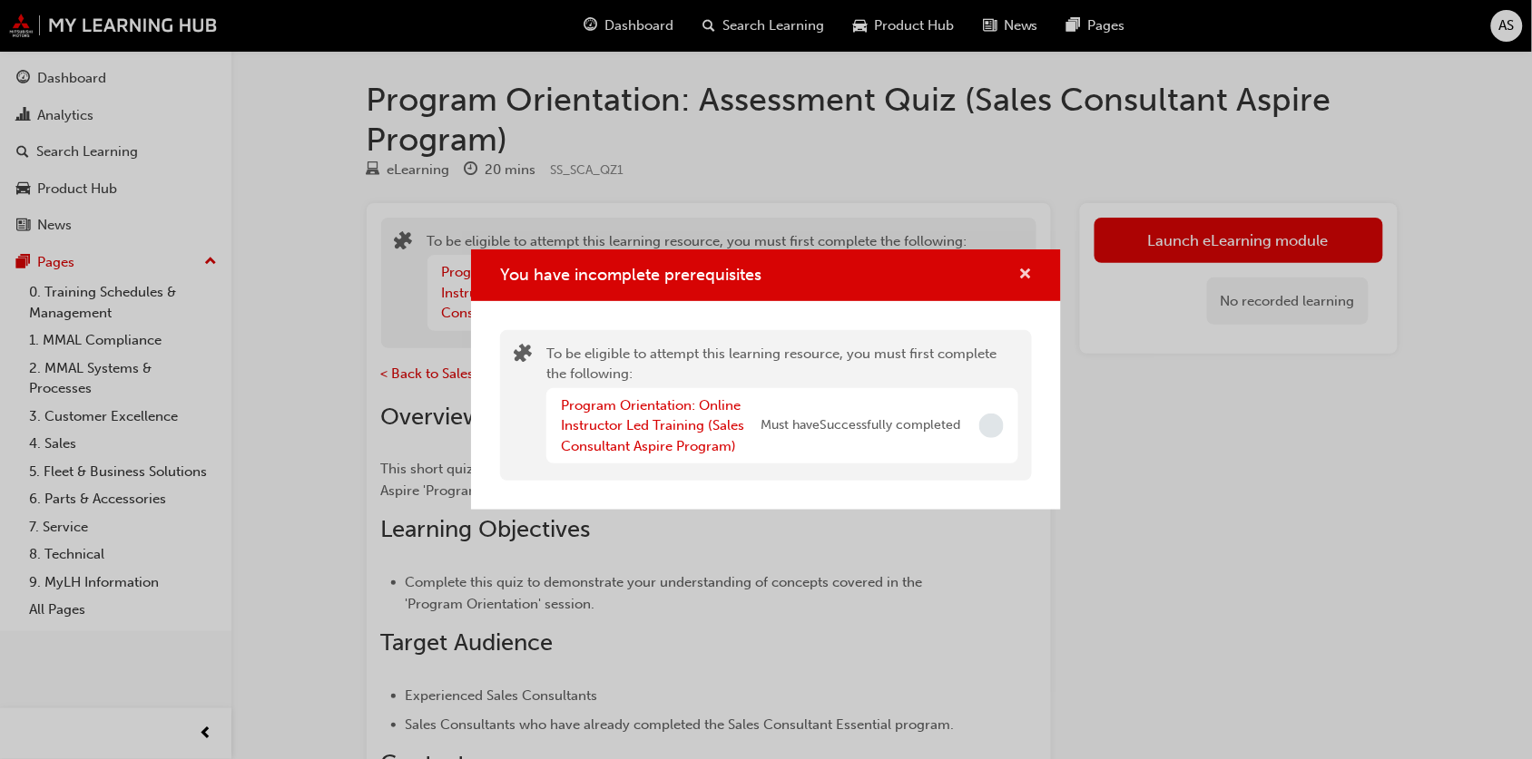
click at [1027, 264] on button "You have incomplete prerequisites" at bounding box center [1025, 275] width 14 height 23
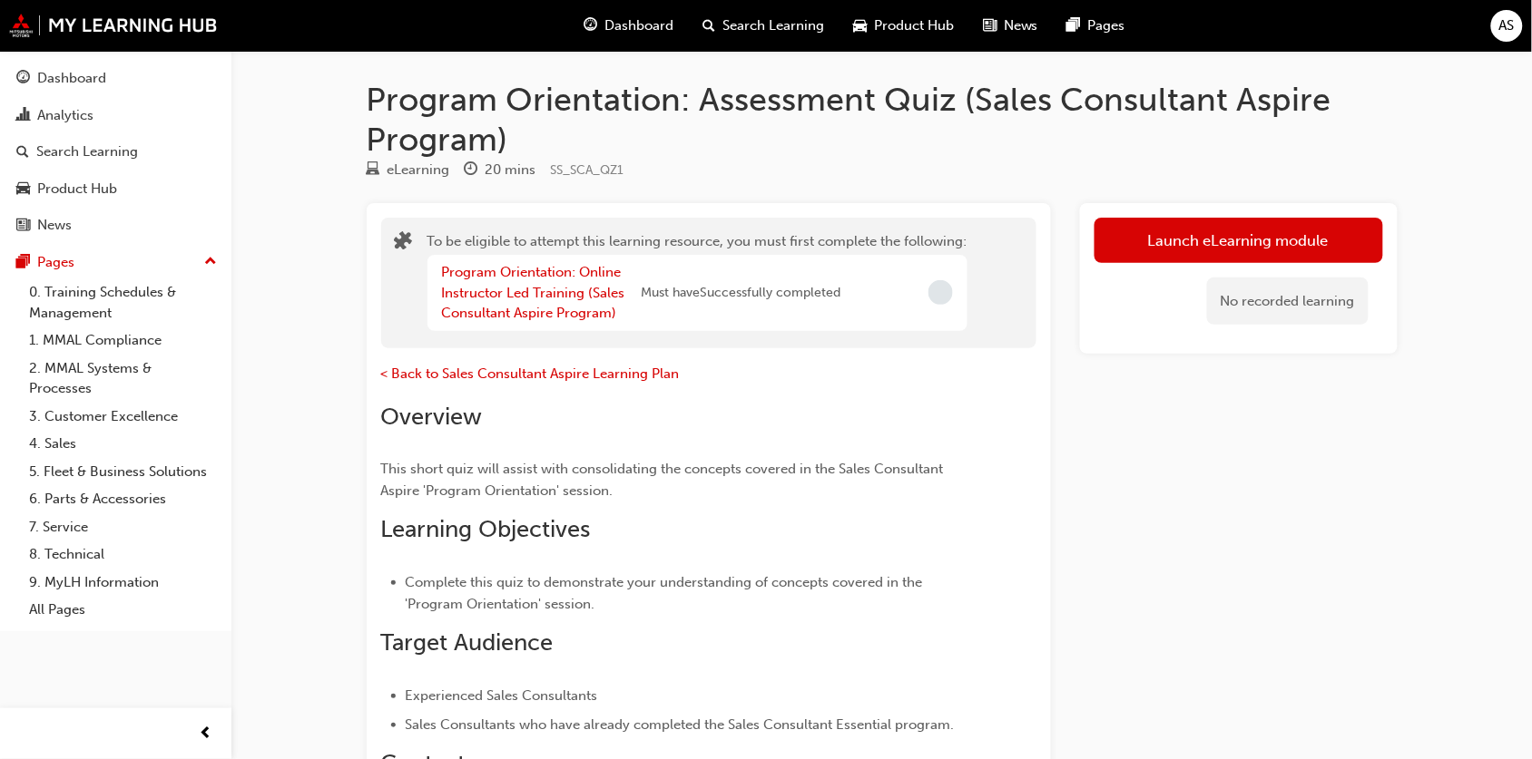
click at [860, 24] on span "car-icon" at bounding box center [860, 26] width 14 height 23
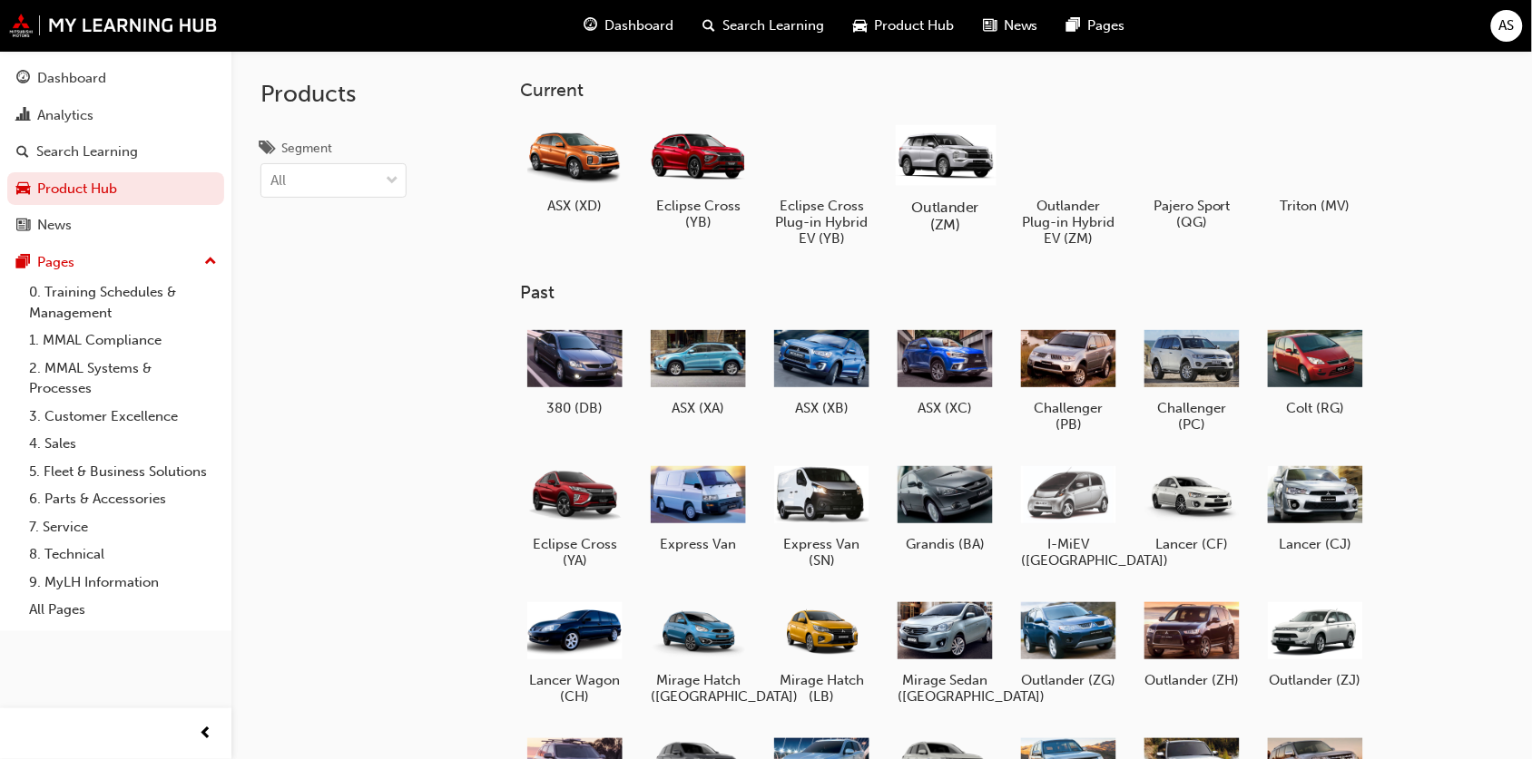
click at [903, 154] on div at bounding box center [945, 155] width 101 height 72
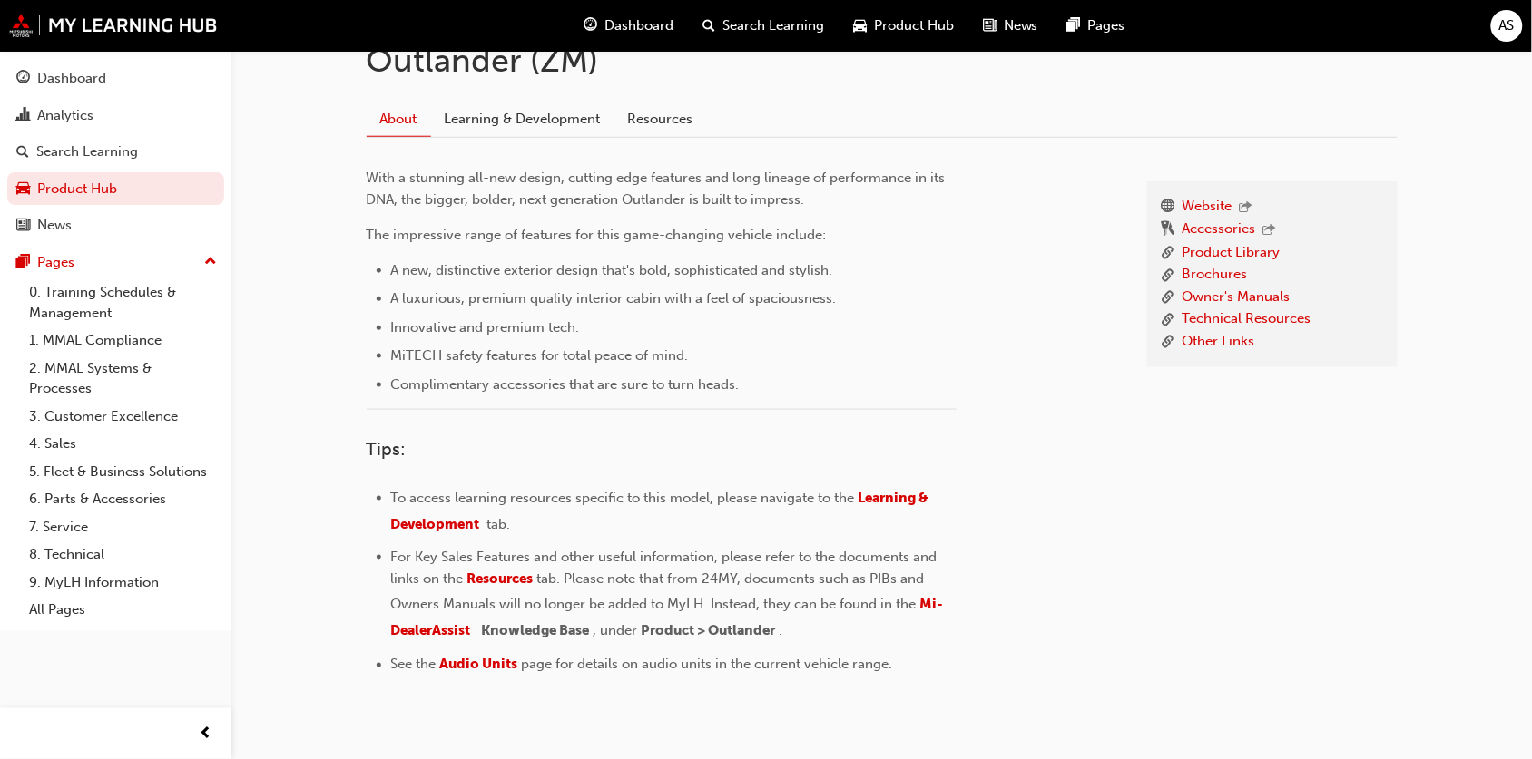
scroll to position [454, 0]
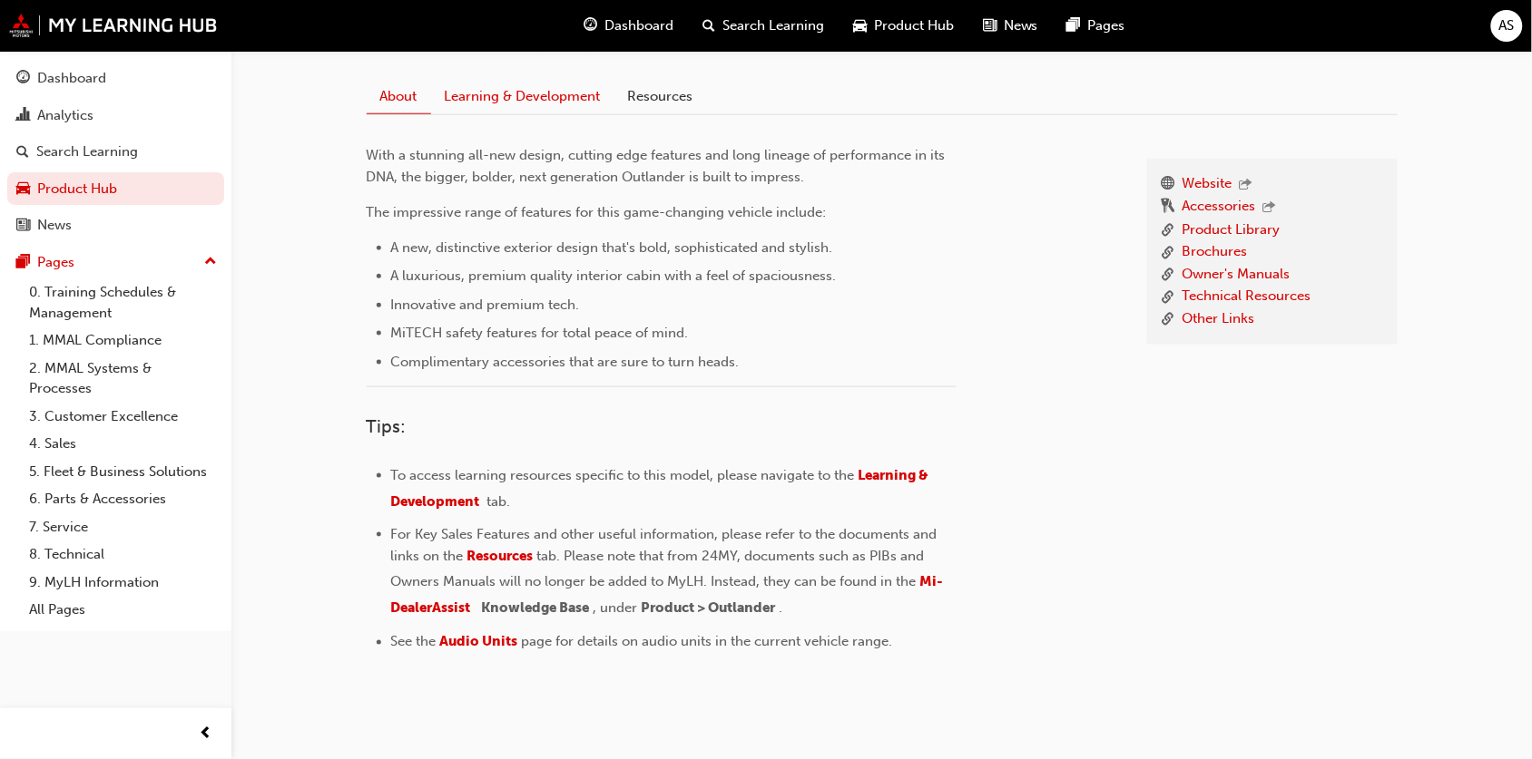
click at [581, 95] on link "Learning & Development" at bounding box center [522, 96] width 183 height 34
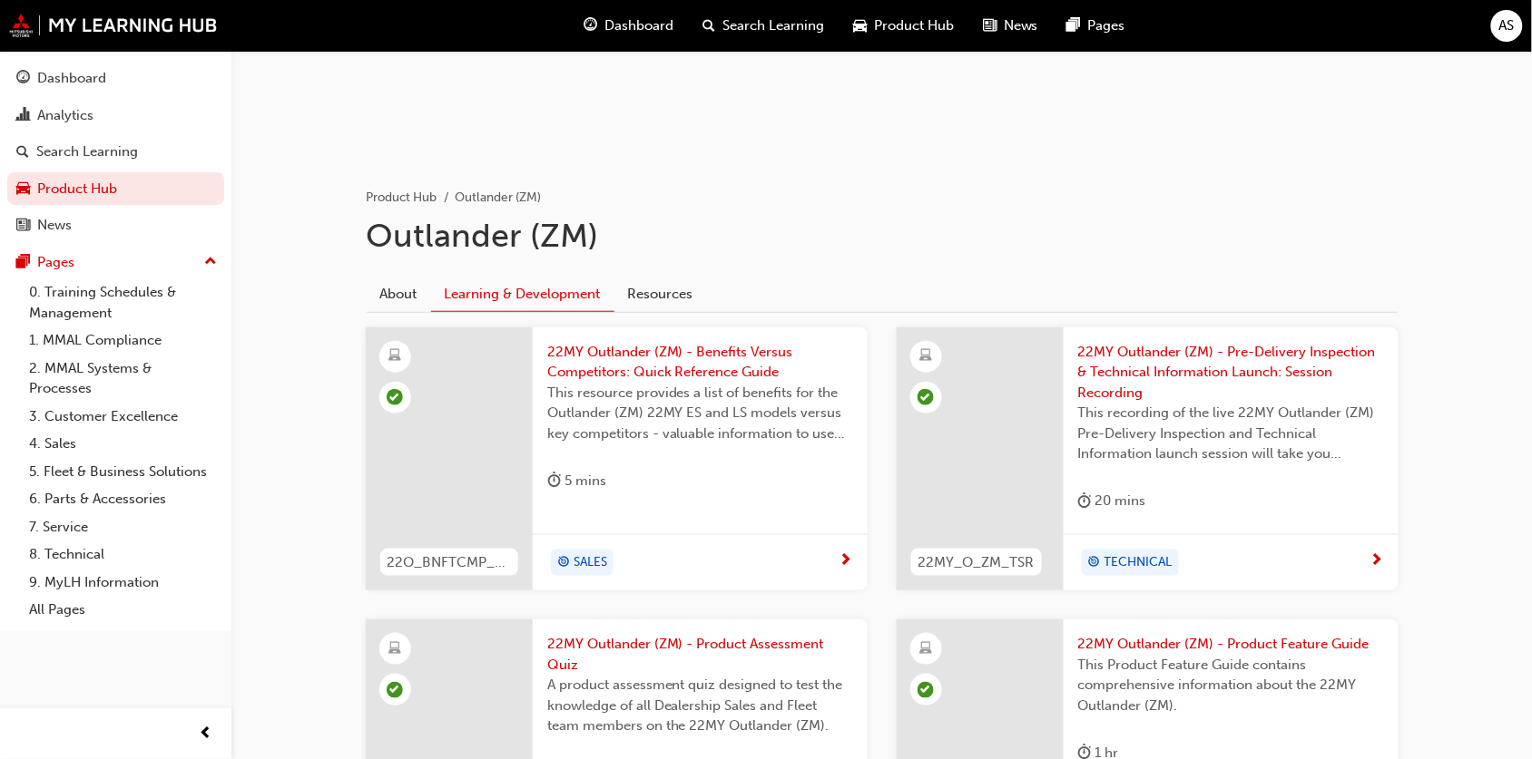
scroll to position [11, 0]
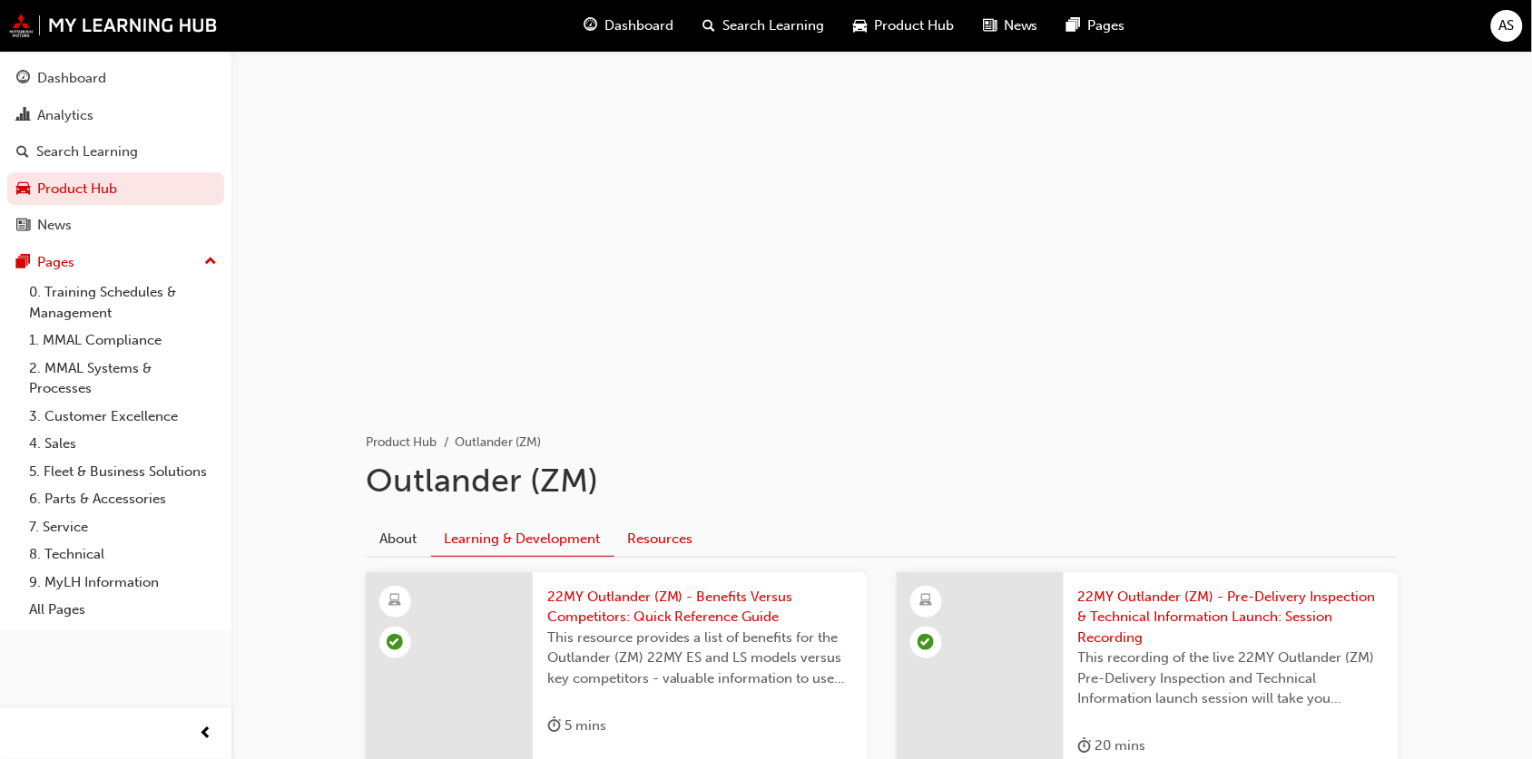
click at [667, 527] on link "Resources" at bounding box center [660, 539] width 93 height 34
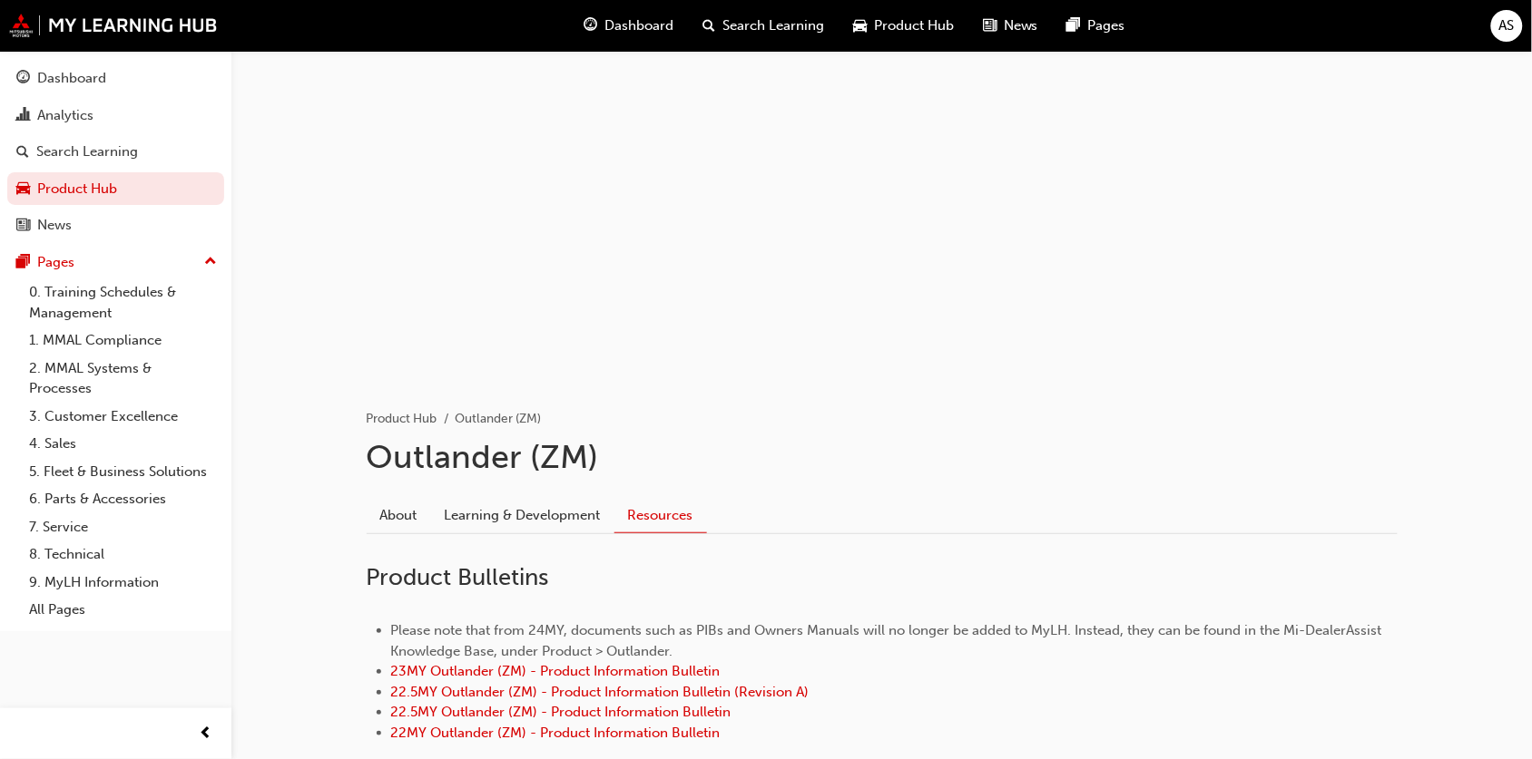
scroll to position [11, 0]
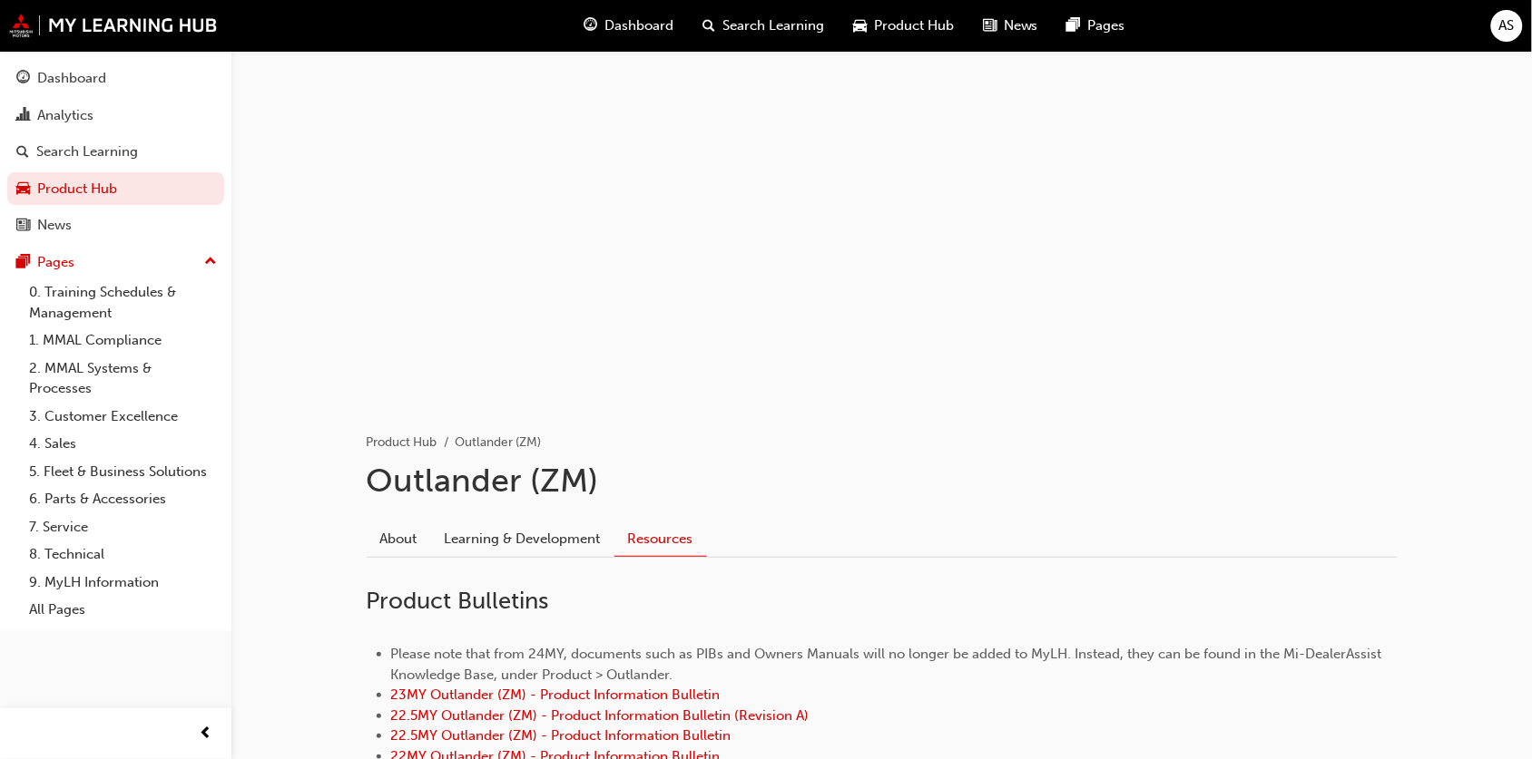
click at [892, 21] on span "Product Hub" at bounding box center [914, 25] width 80 height 21
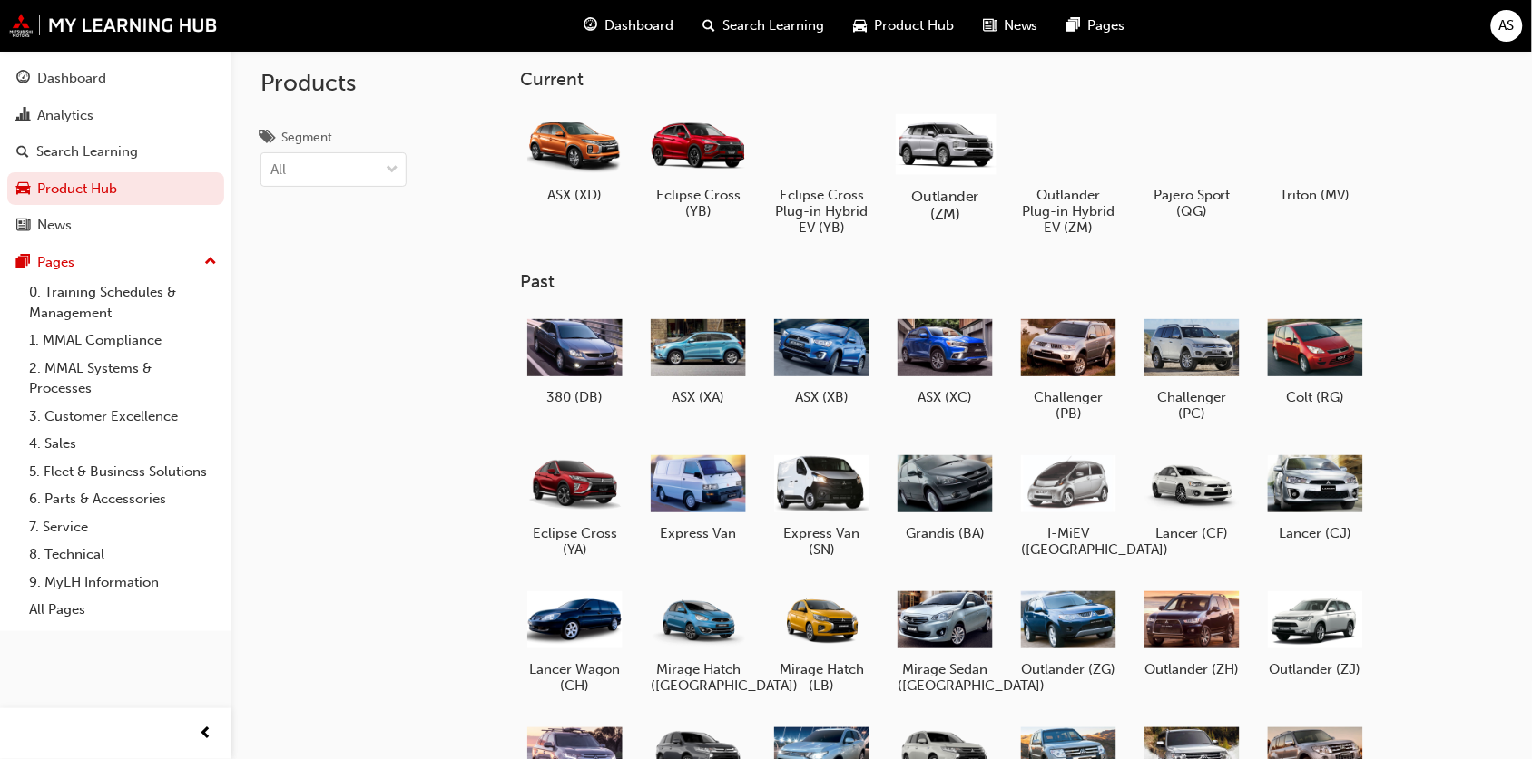
click at [966, 142] on div at bounding box center [945, 144] width 101 height 72
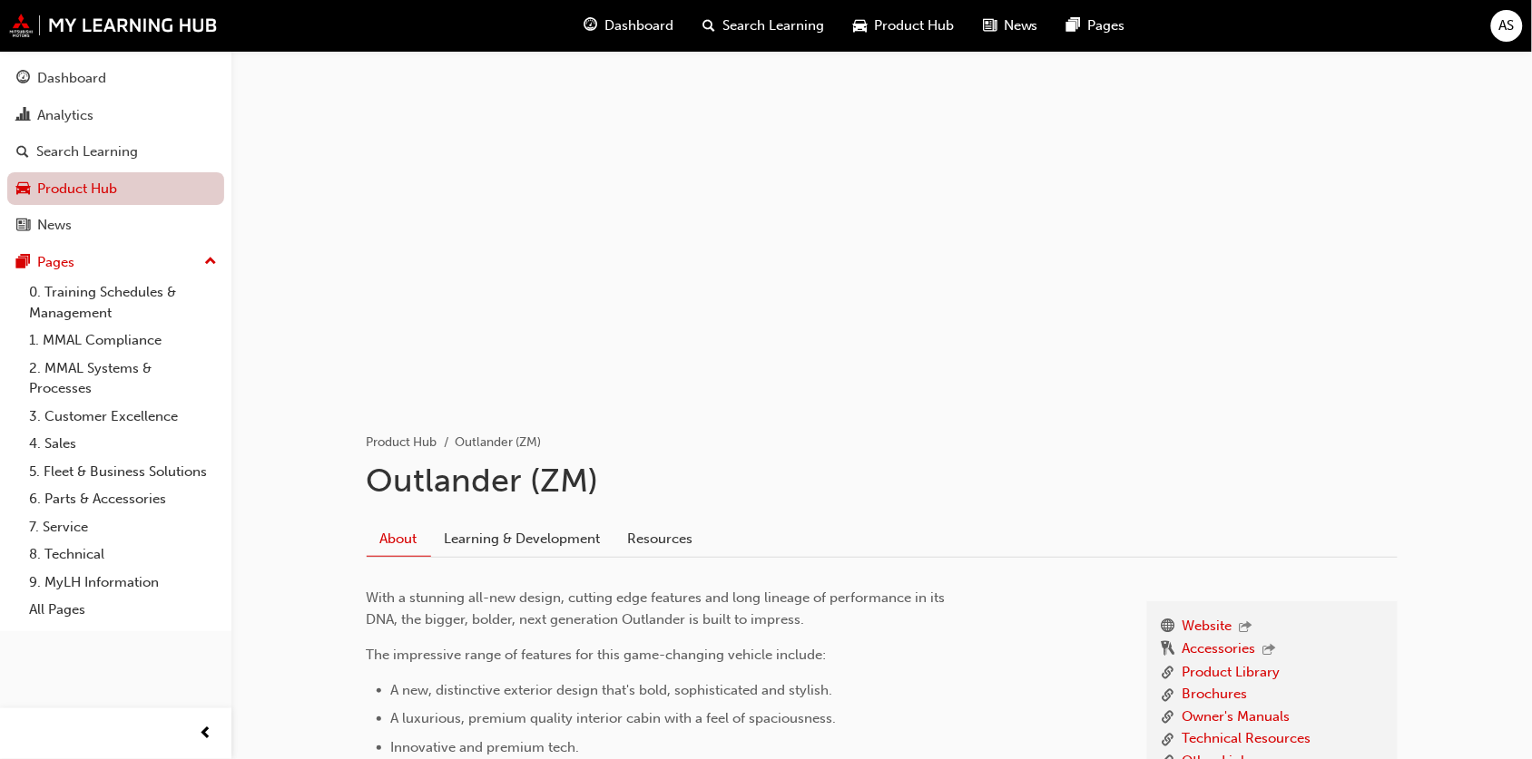
click at [121, 178] on link "Product Hub" at bounding box center [115, 189] width 217 height 34
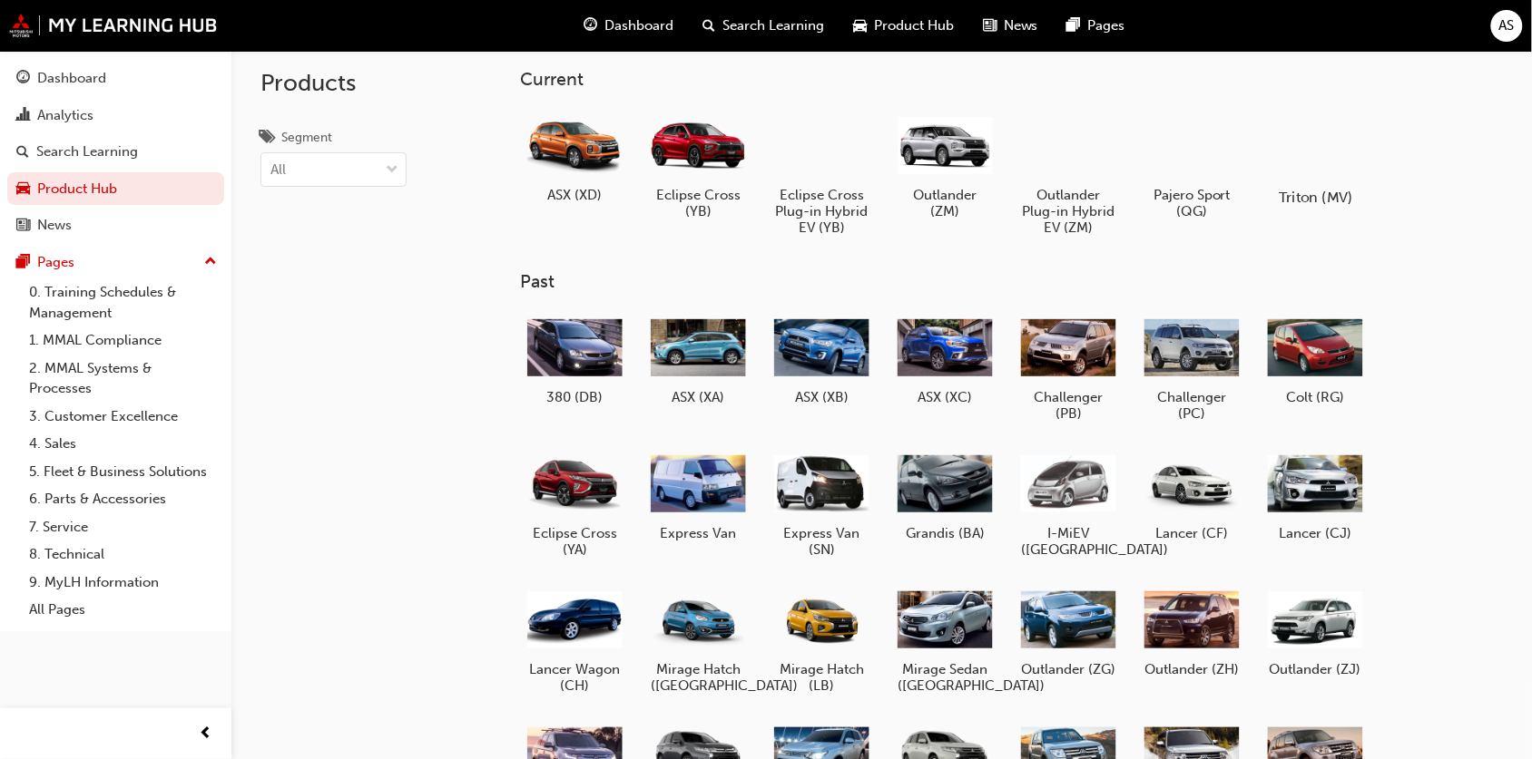
click at [1280, 142] on div at bounding box center [1315, 145] width 101 height 73
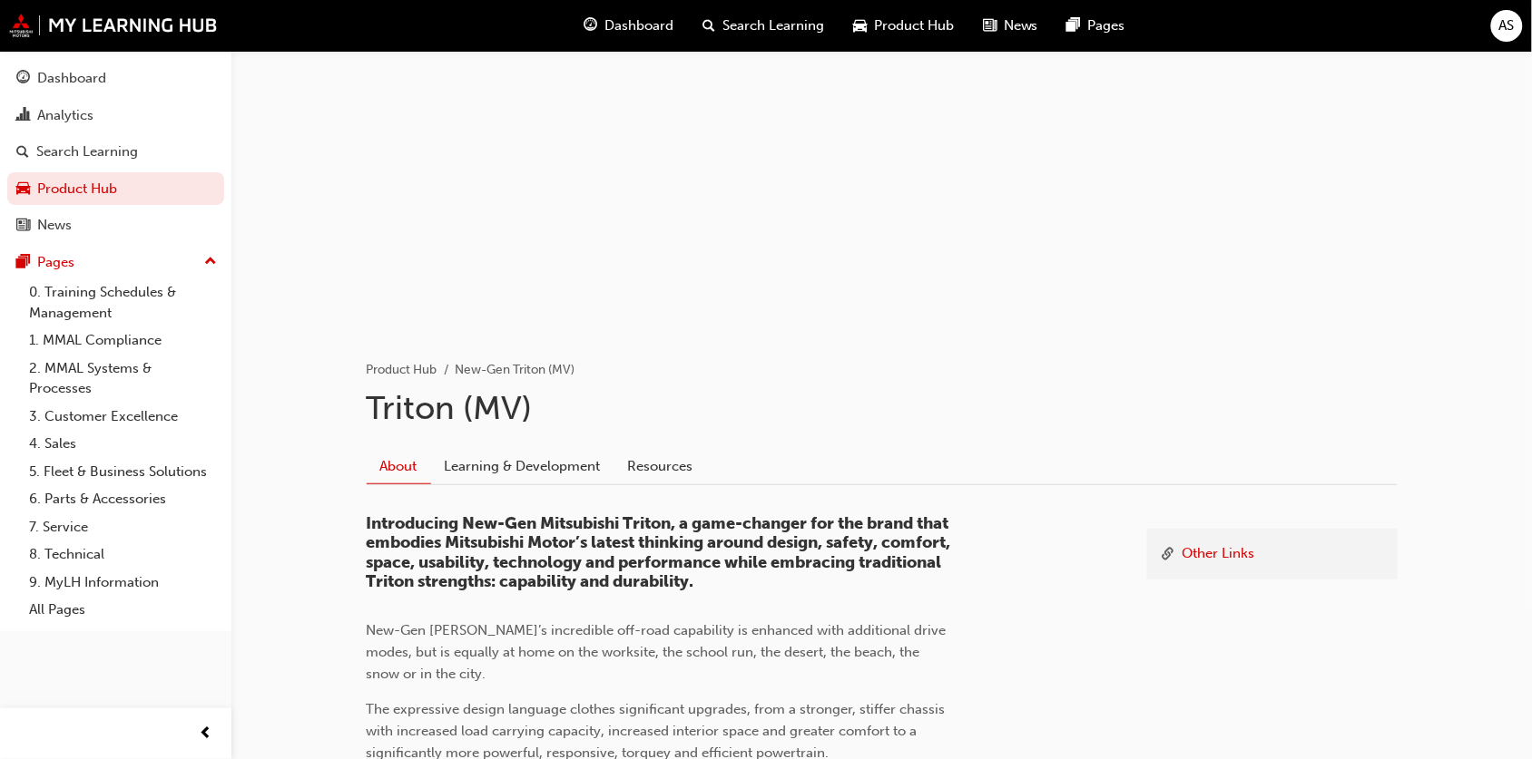
scroll to position [227, 0]
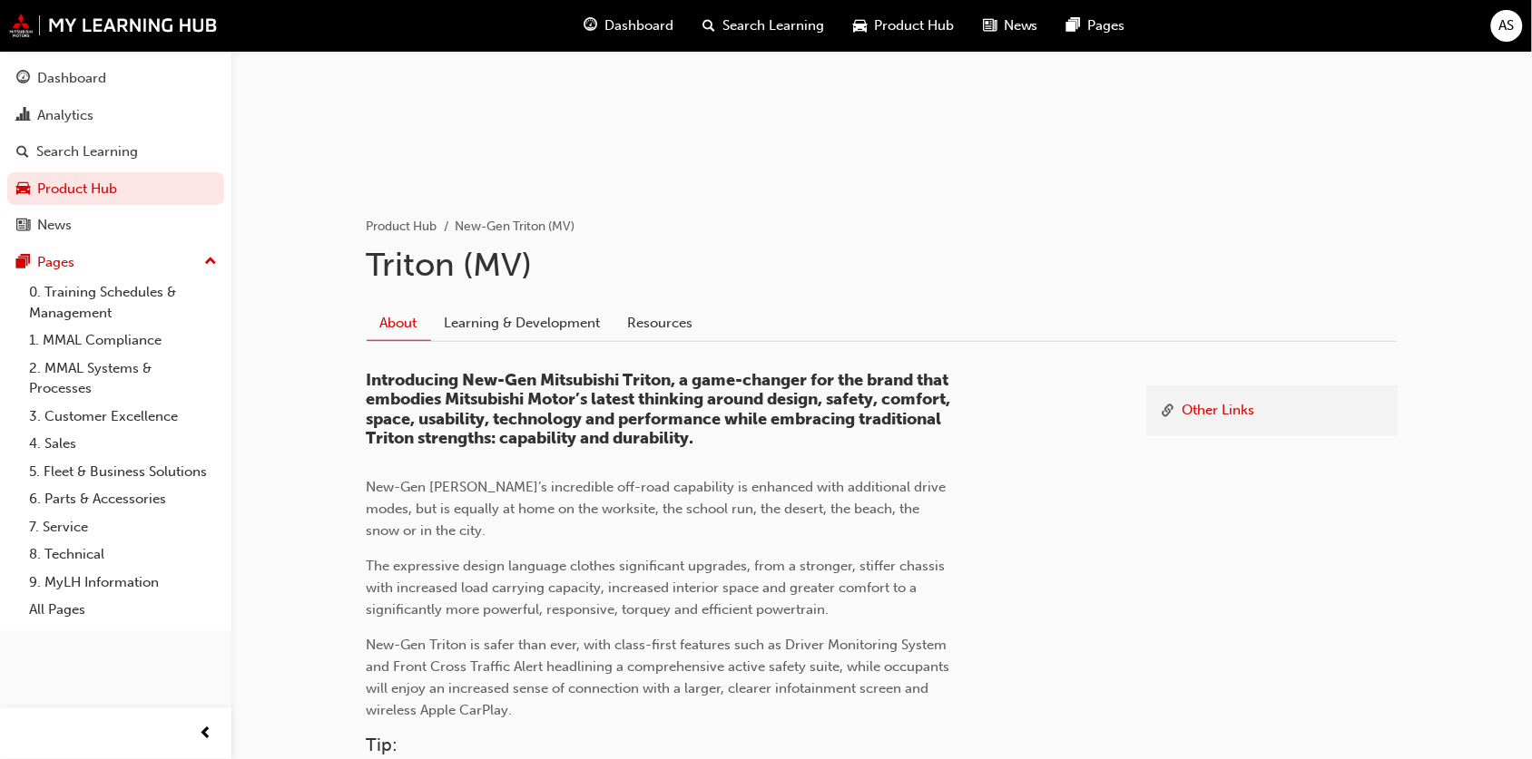
click at [569, 328] on link "Learning & Development" at bounding box center [522, 323] width 183 height 34
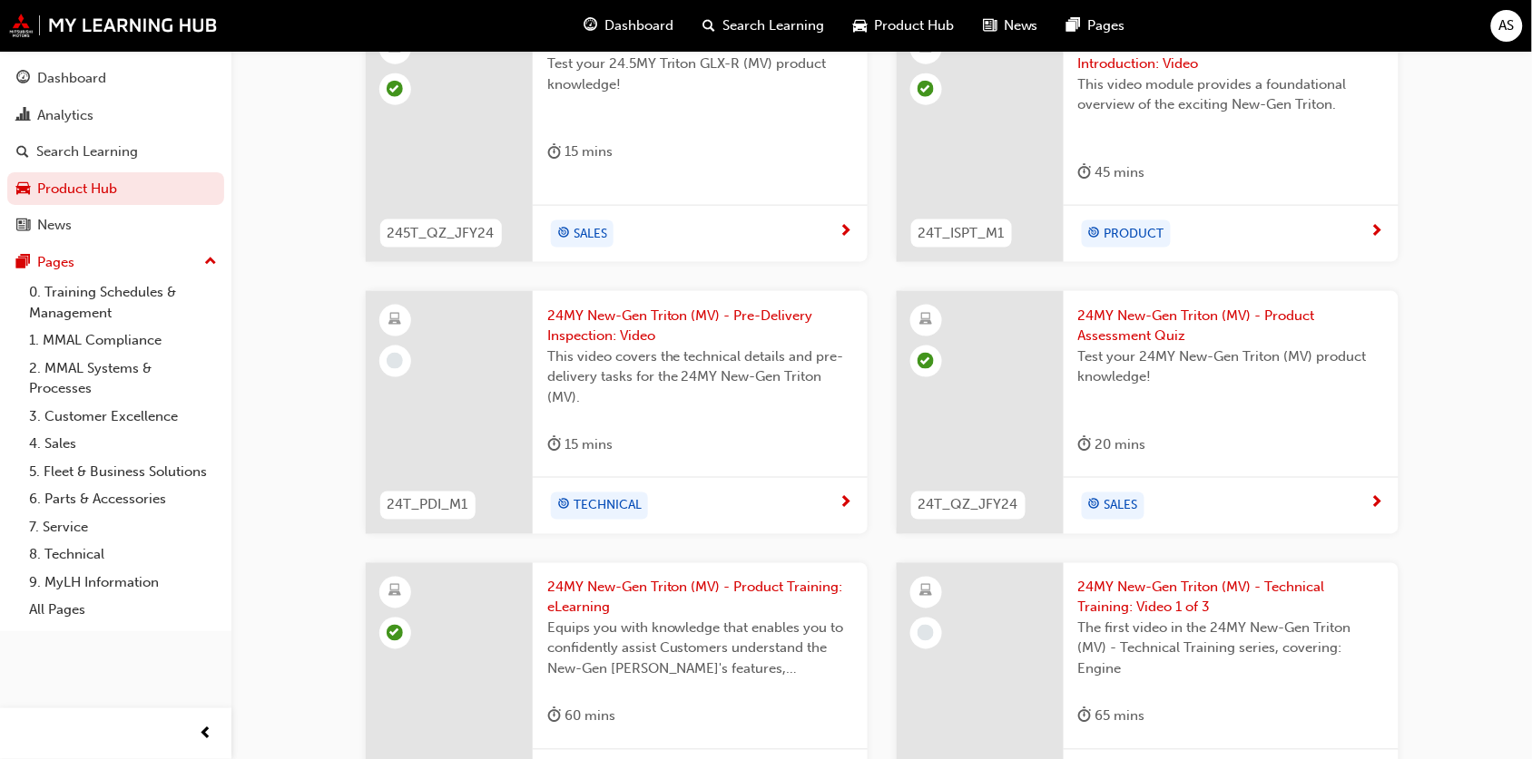
scroll to position [567, 0]
click at [609, 319] on span "24MY New-Gen Triton (MV) - Pre-Delivery Inspection: Video" at bounding box center [700, 323] width 306 height 41
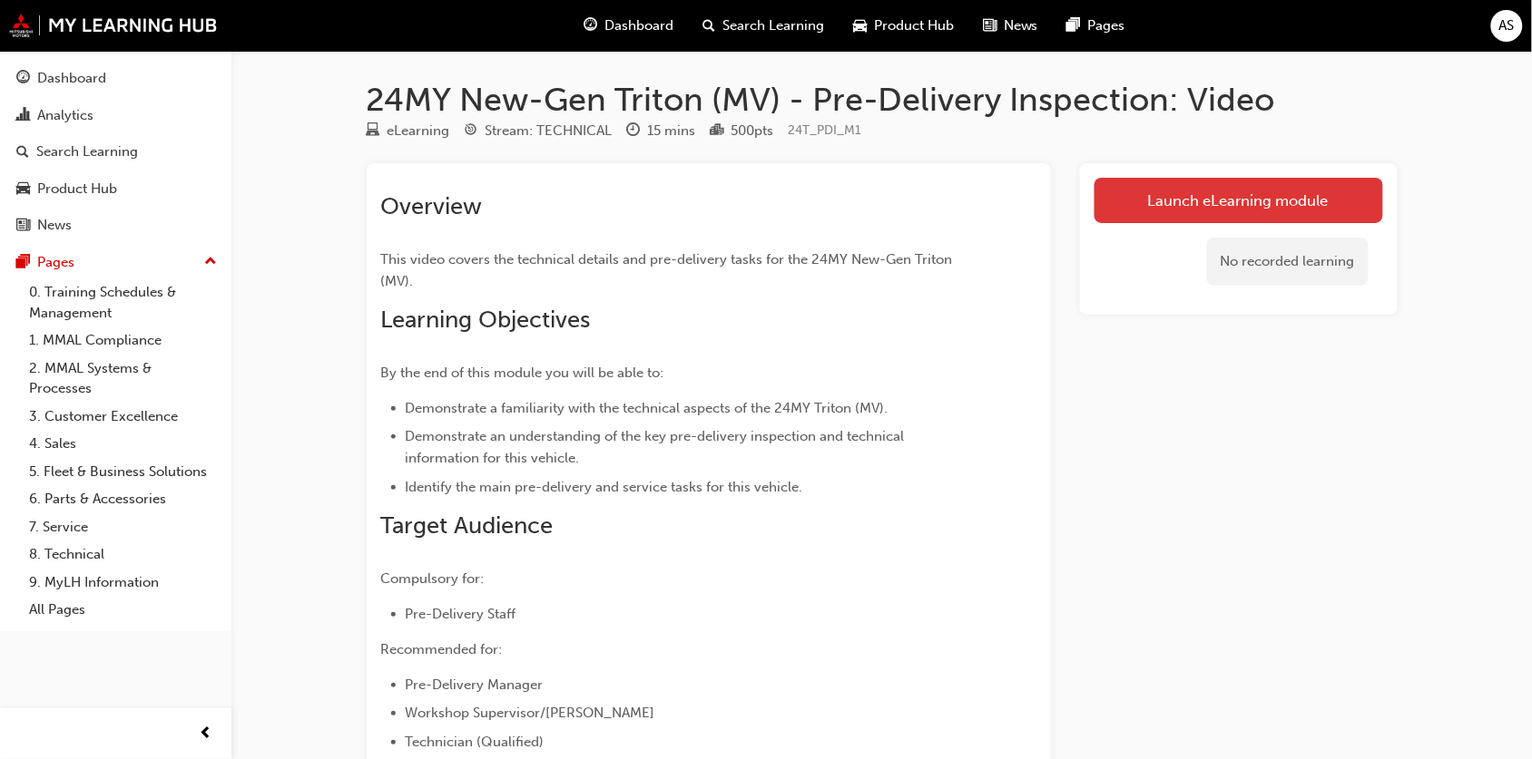
click at [1248, 219] on link "Launch eLearning module" at bounding box center [1238, 200] width 289 height 45
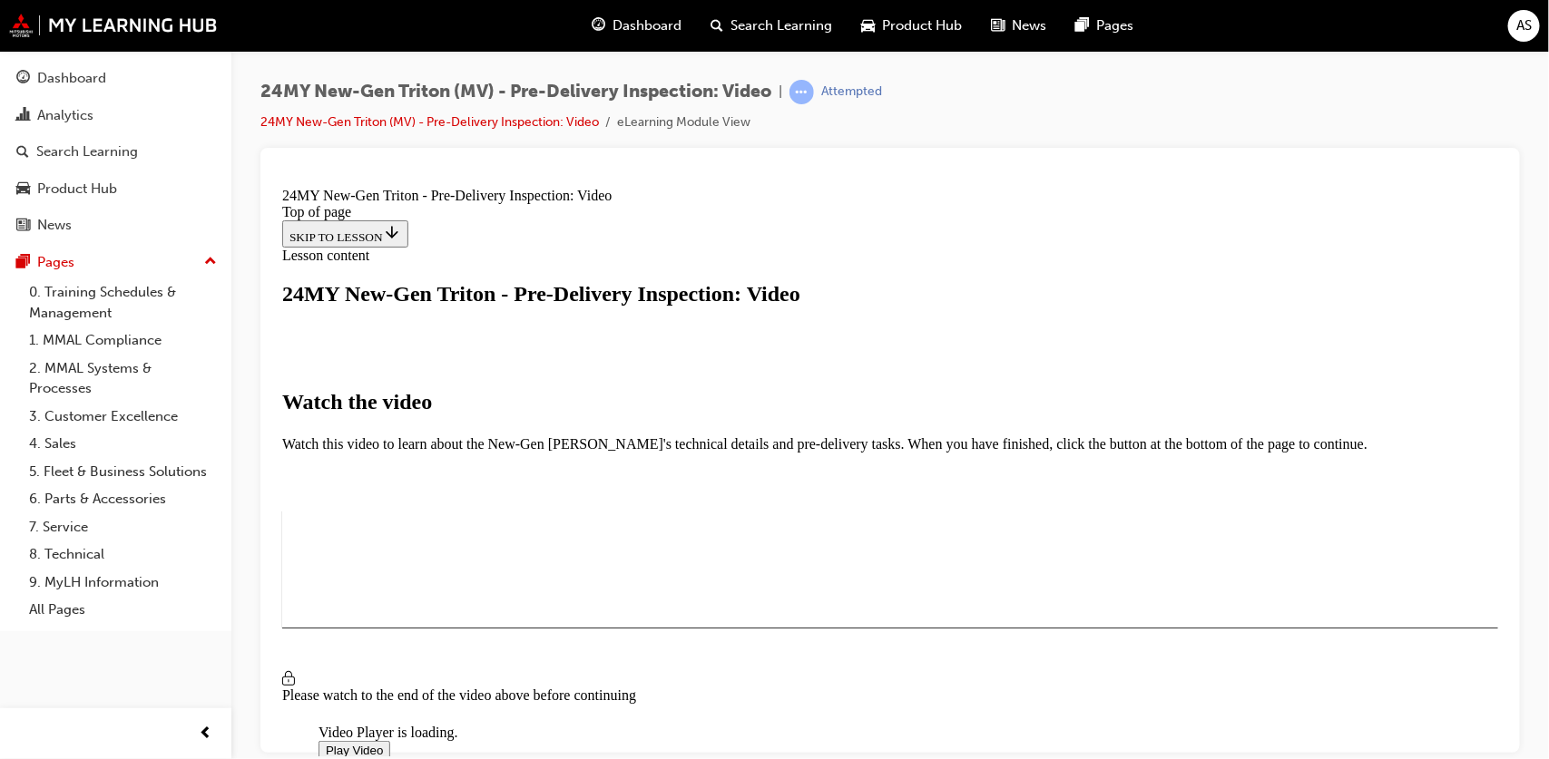
click at [325, 743] on span "Video player" at bounding box center [325, 750] width 0 height 14
click at [465, 671] on button "I HAVE WATCHED THIS VIDEO" at bounding box center [373, 681] width 184 height 20
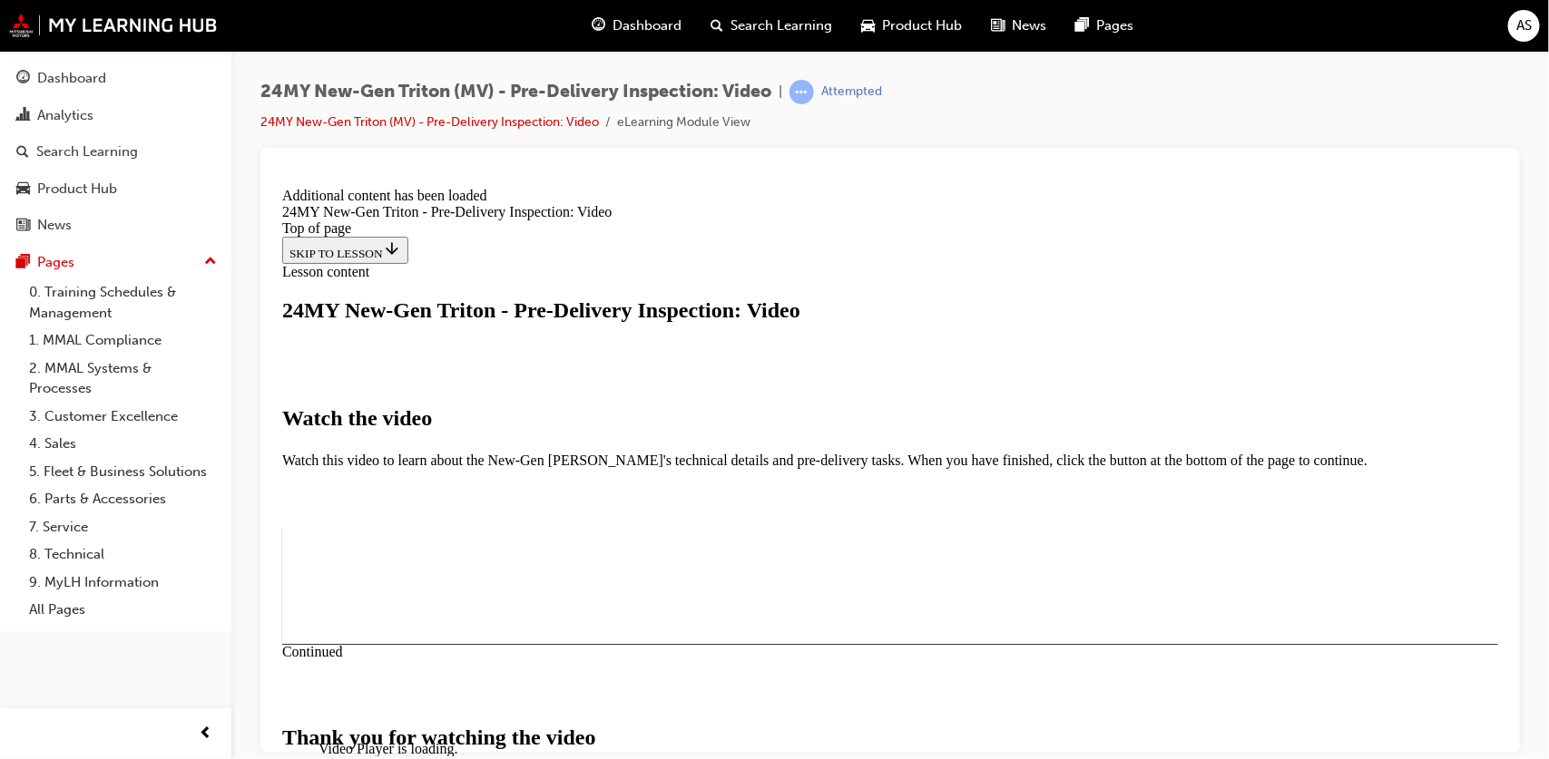
scroll to position [642, 0]
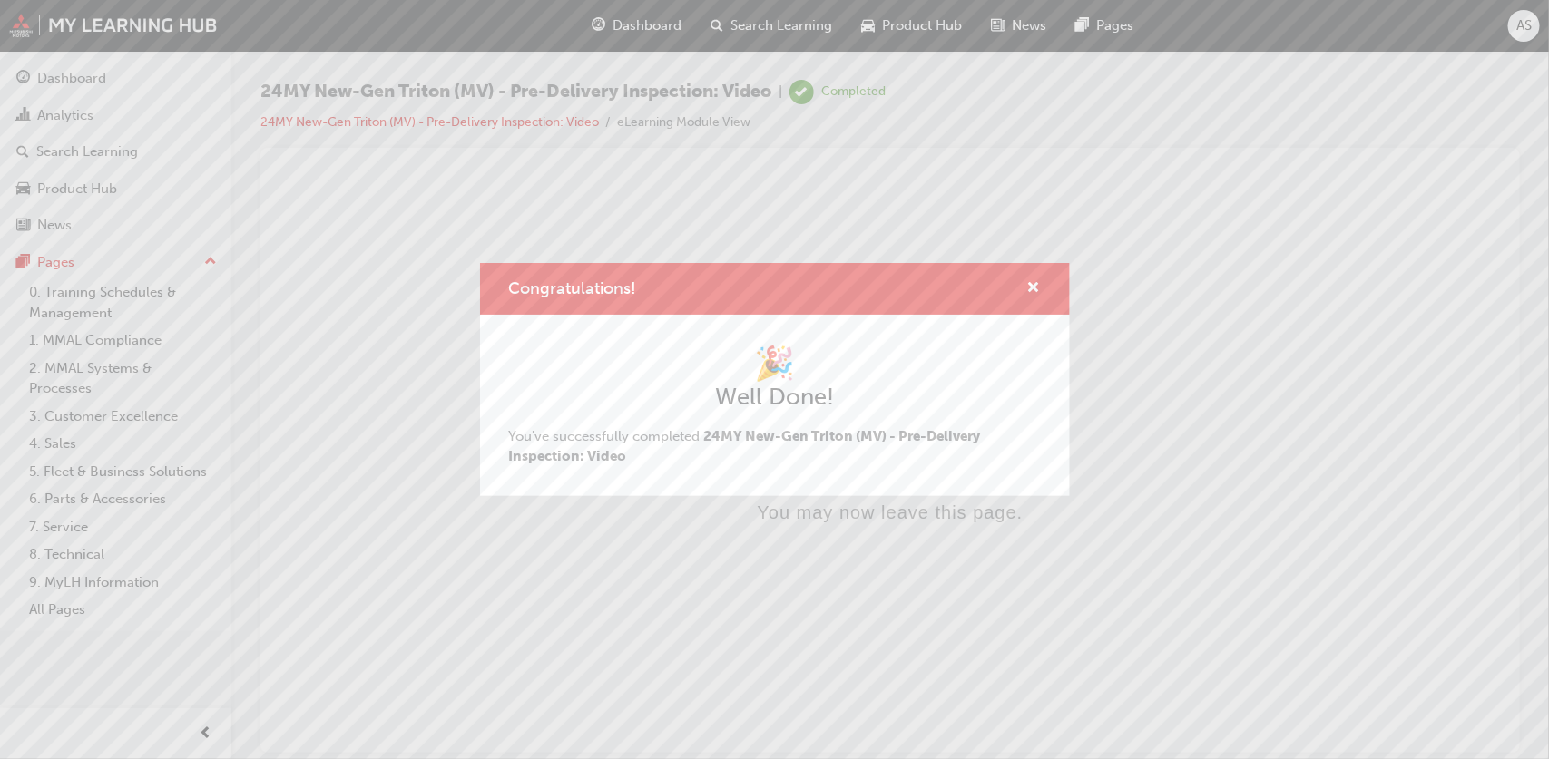
scroll to position [0, 0]
